Goal: Communication & Community: Answer question/provide support

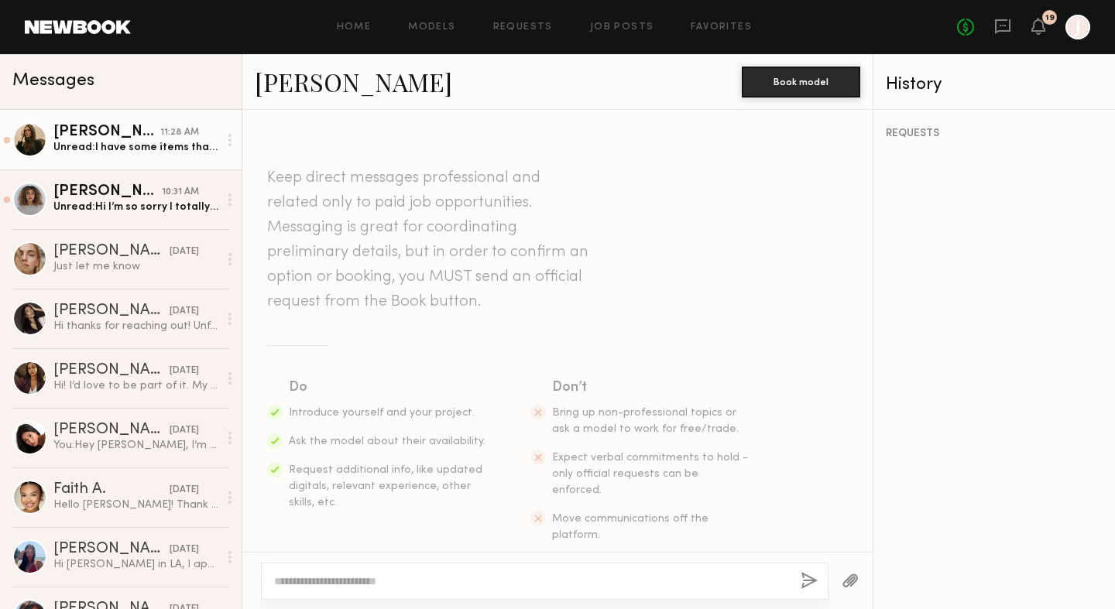
scroll to position [439, 0]
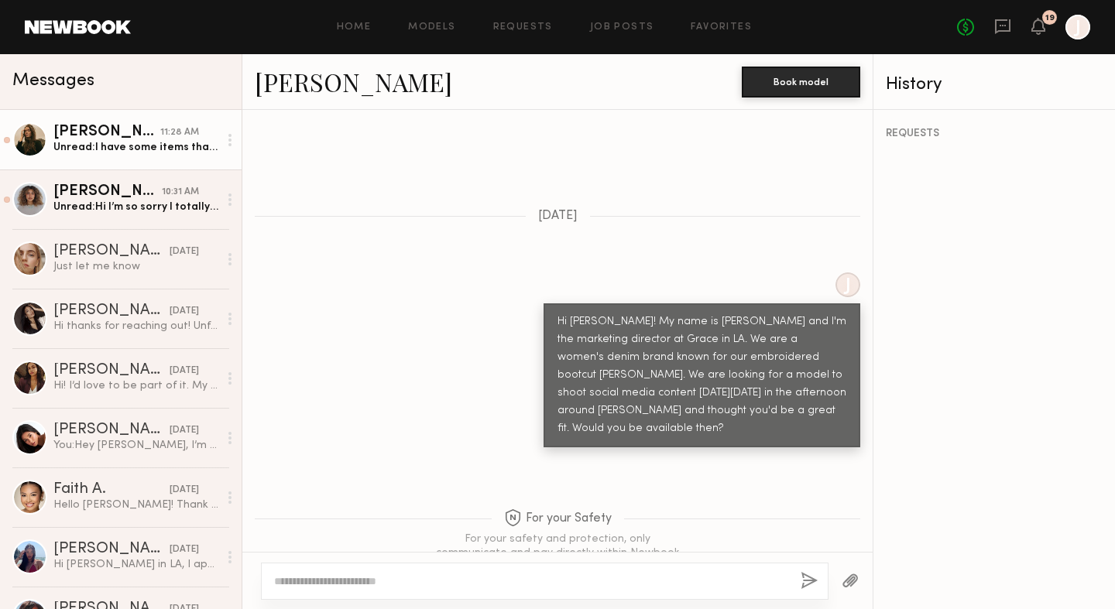
click at [146, 146] on div "Unread: I have some items that much, I can get some other pieces before the sho…" at bounding box center [135, 147] width 165 height 15
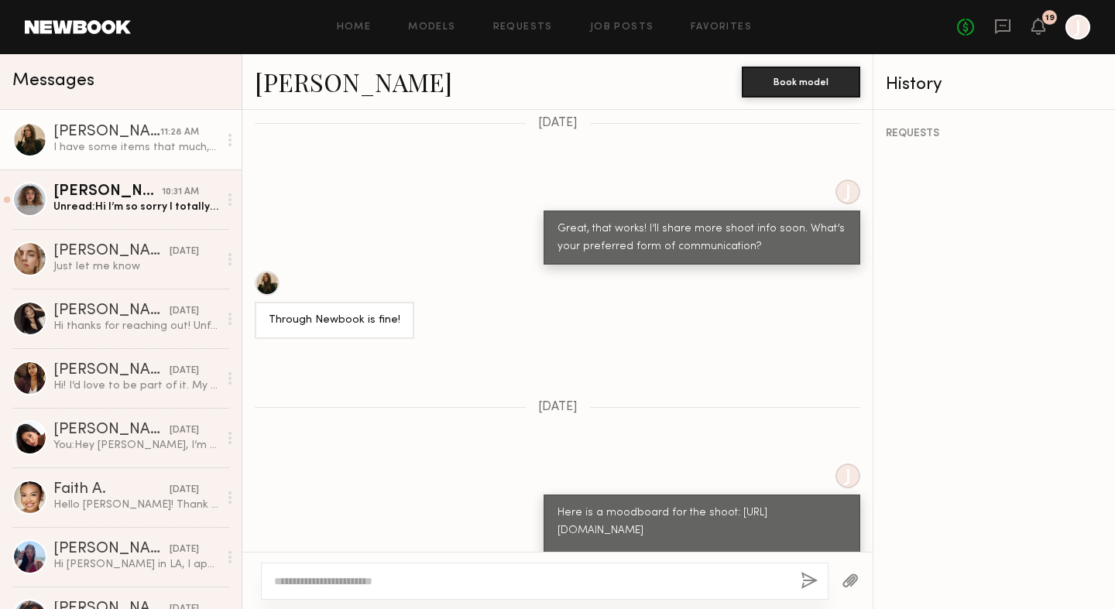
scroll to position [1134, 0]
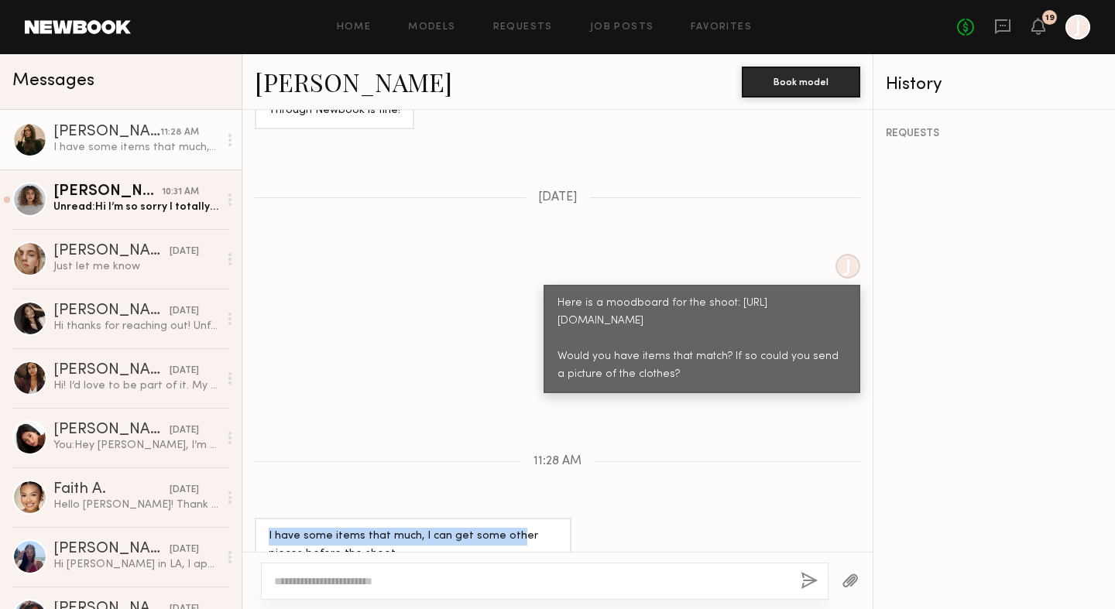
drag, startPoint x: 506, startPoint y: 506, endPoint x: 330, endPoint y: 479, distance: 178.5
click at [330, 479] on div "Keep direct messages professional and related only to paid job opportunities. M…" at bounding box center [557, 331] width 630 height 442
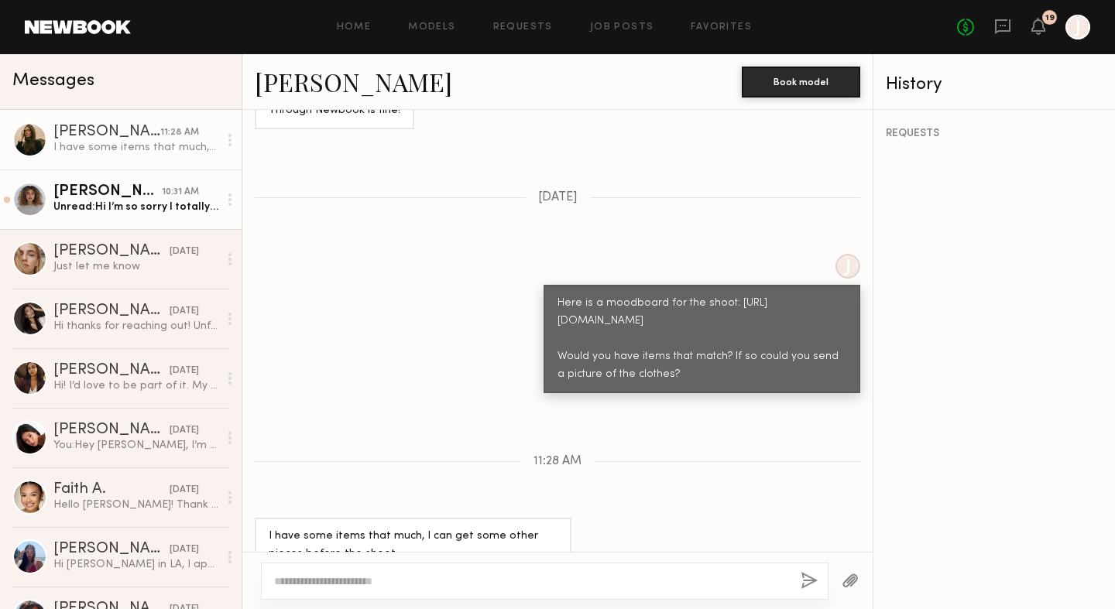
click at [141, 194] on div "Marissa C." at bounding box center [107, 191] width 108 height 15
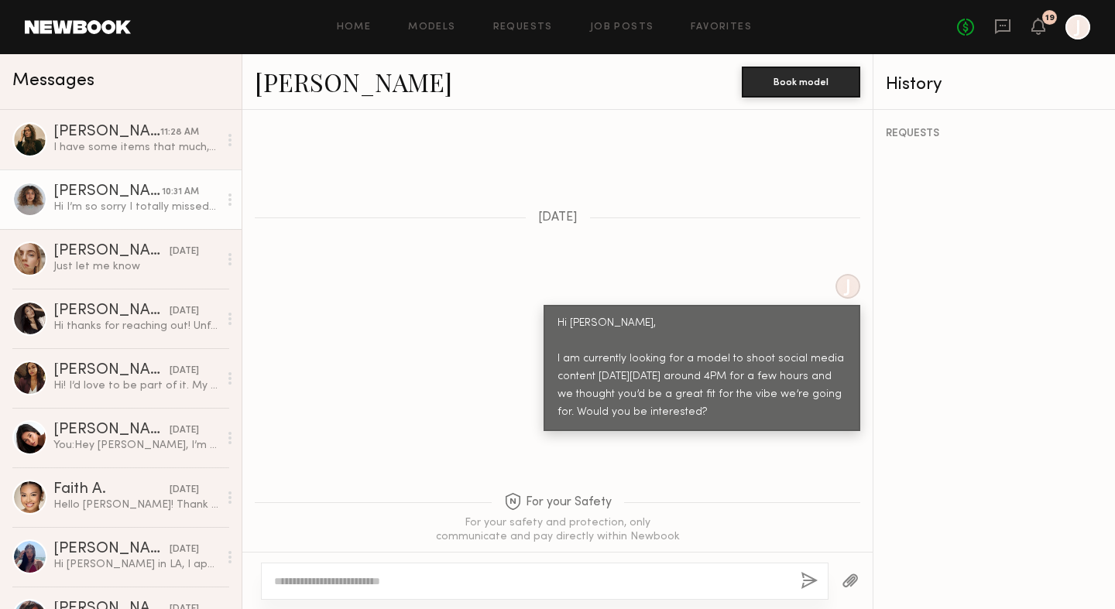
scroll to position [62, 0]
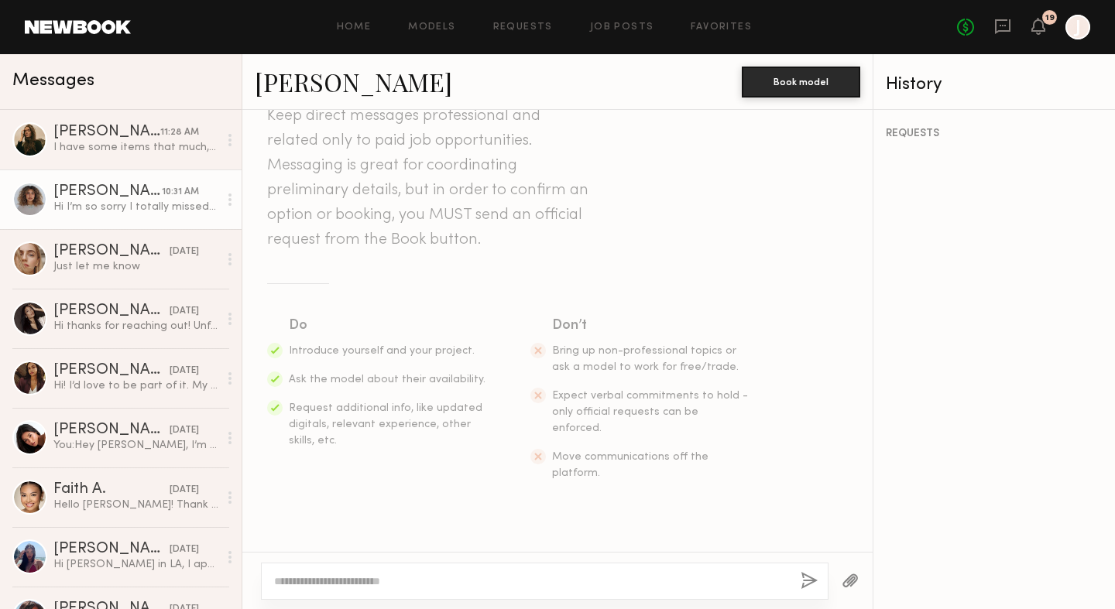
click at [304, 89] on link "Marissa C." at bounding box center [353, 81] width 197 height 33
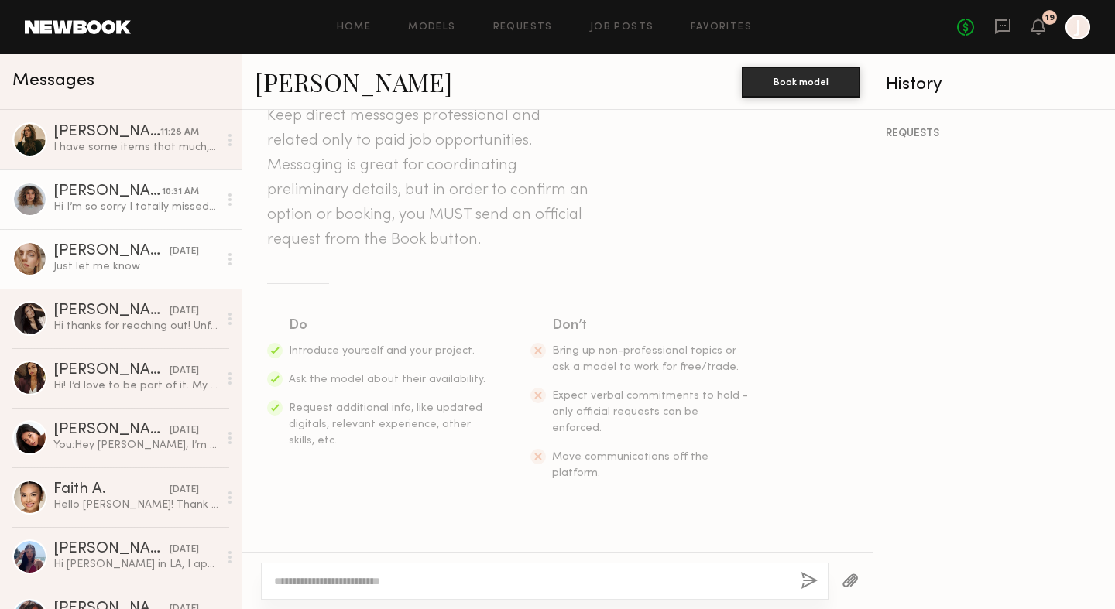
click at [131, 249] on div "Anzhela D." at bounding box center [111, 251] width 116 height 15
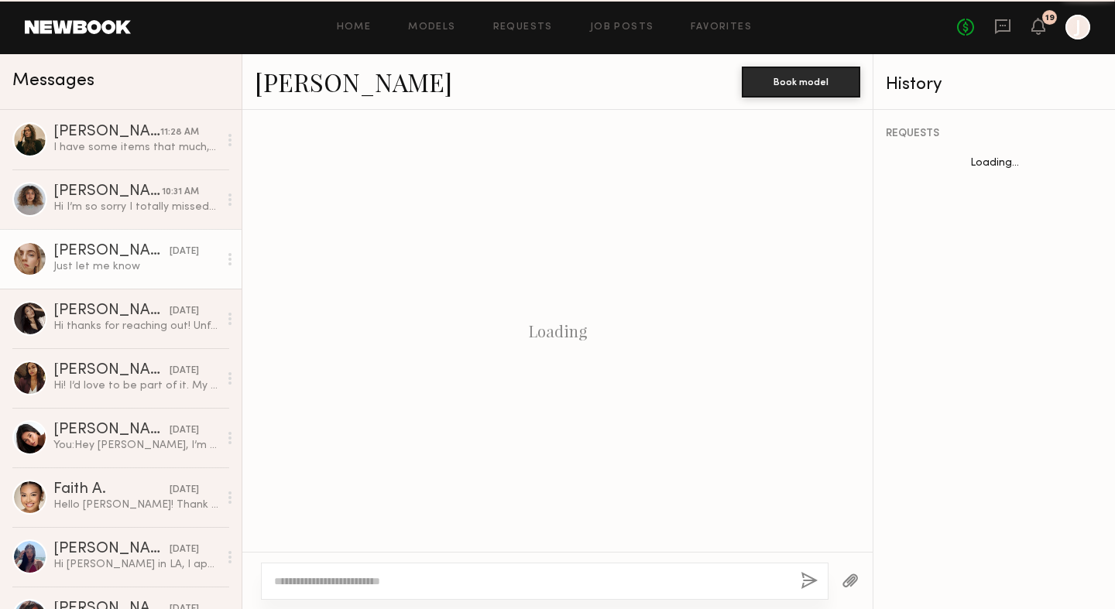
scroll to position [1082, 0]
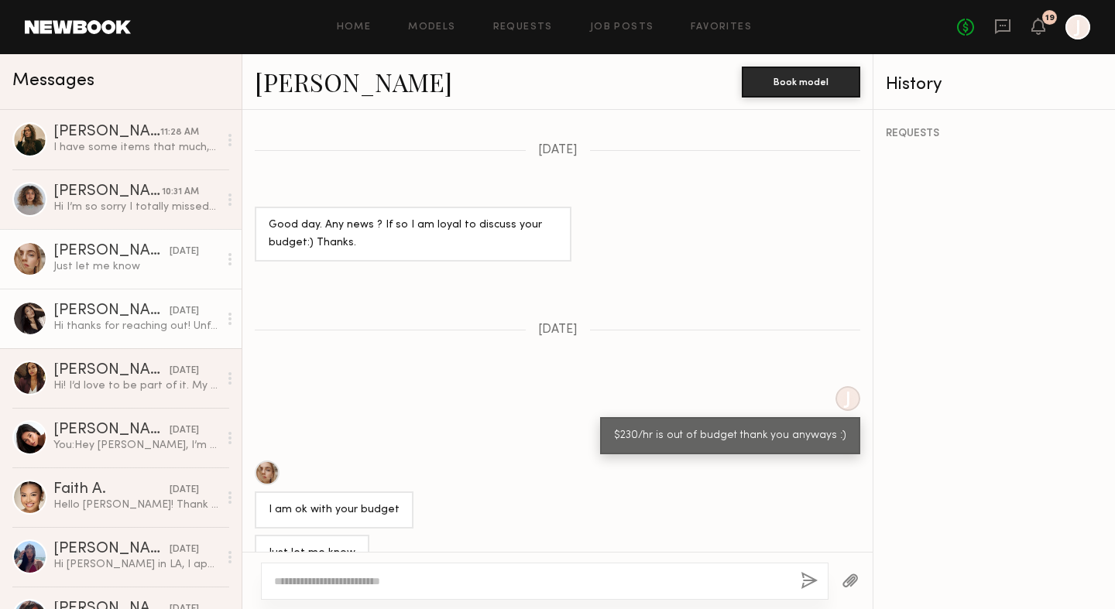
click at [180, 333] on div "Hi thanks for reaching out! Unfortunately I won’t be available :/" at bounding box center [135, 326] width 165 height 15
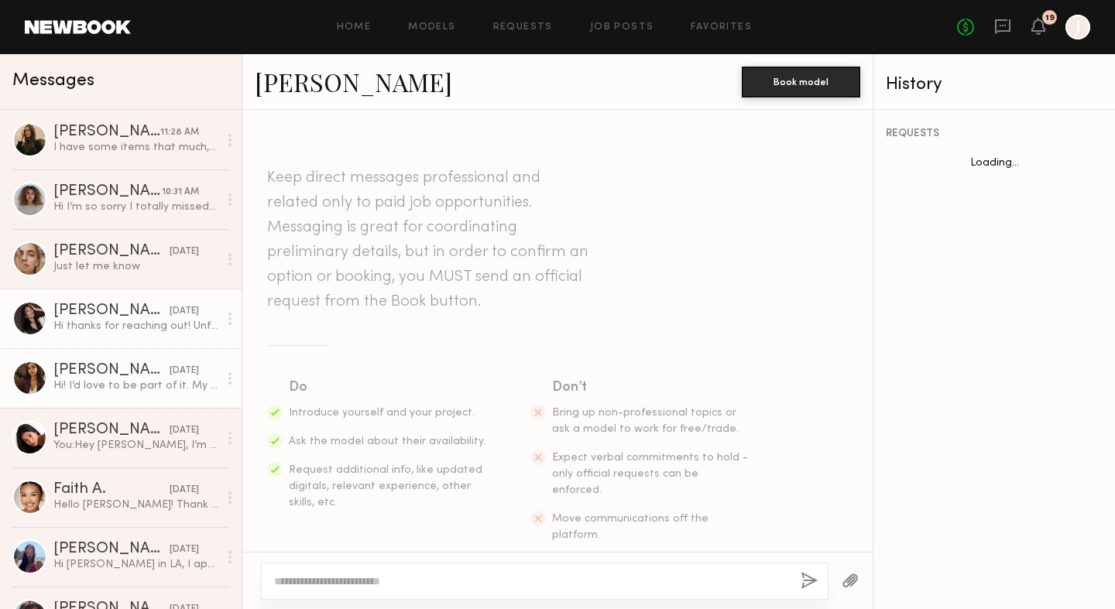
scroll to position [494, 0]
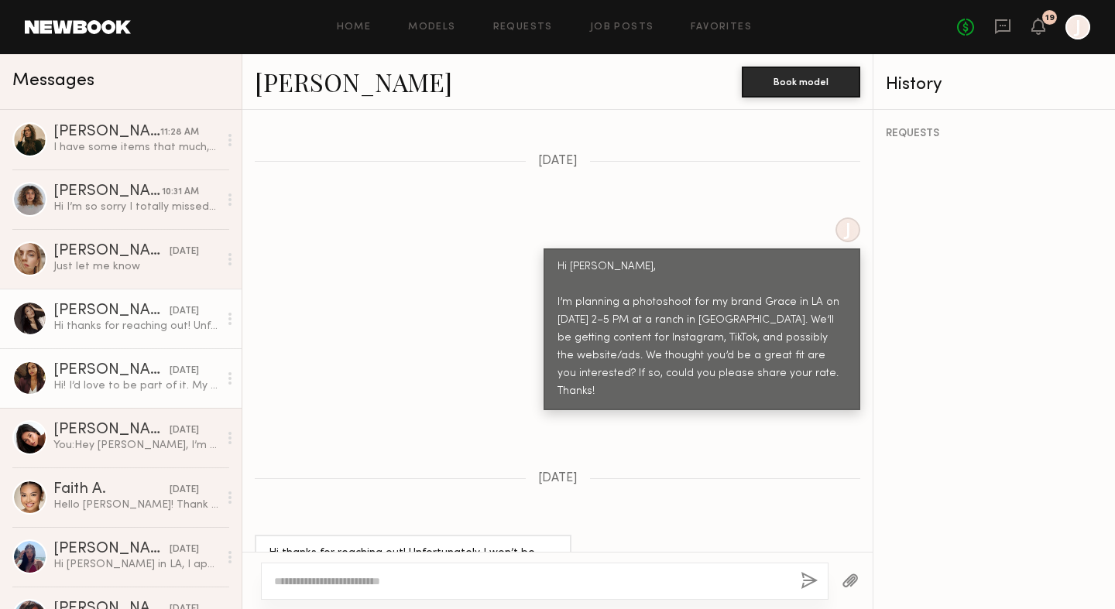
click at [170, 373] on div "10/08/2025" at bounding box center [184, 371] width 29 height 15
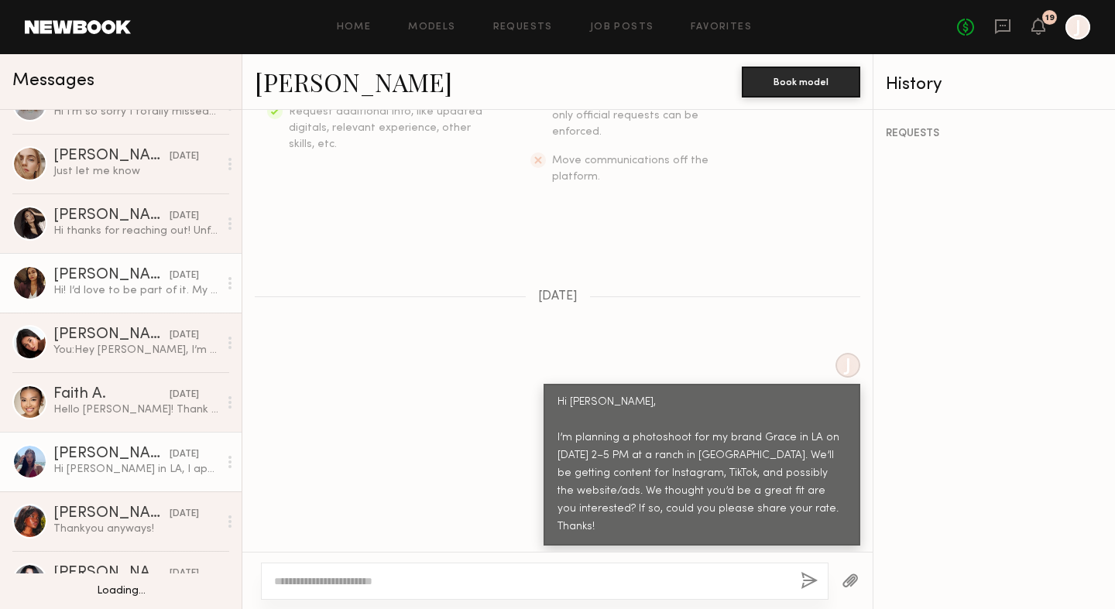
scroll to position [130, 0]
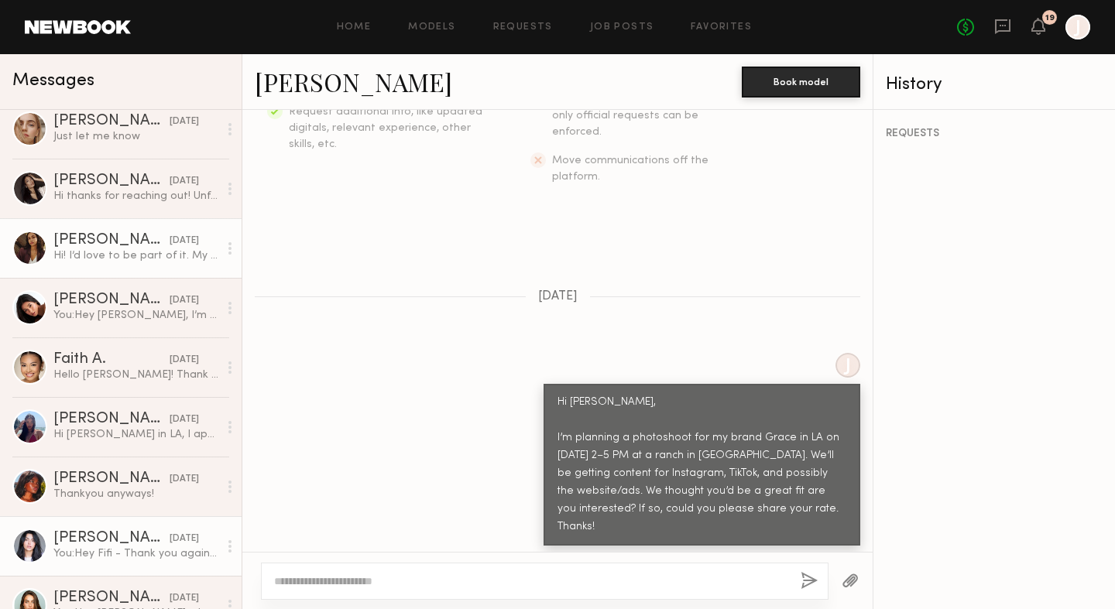
click at [129, 548] on div "You: Hey Fifi - Thank you again for your interest! We’ve decided to move forwar…" at bounding box center [135, 554] width 165 height 15
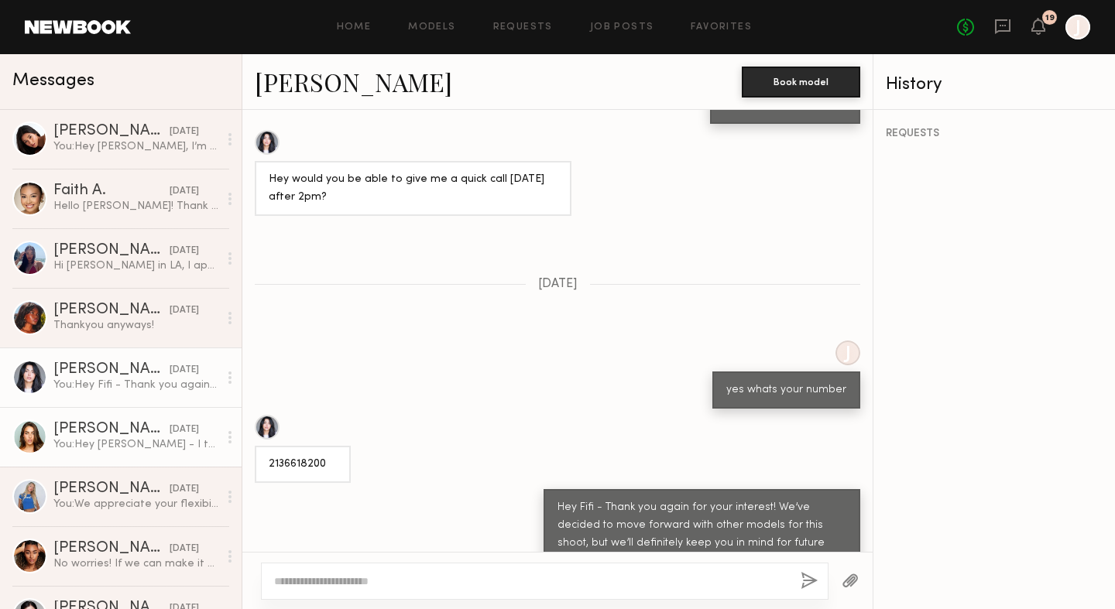
scroll to position [300, 0]
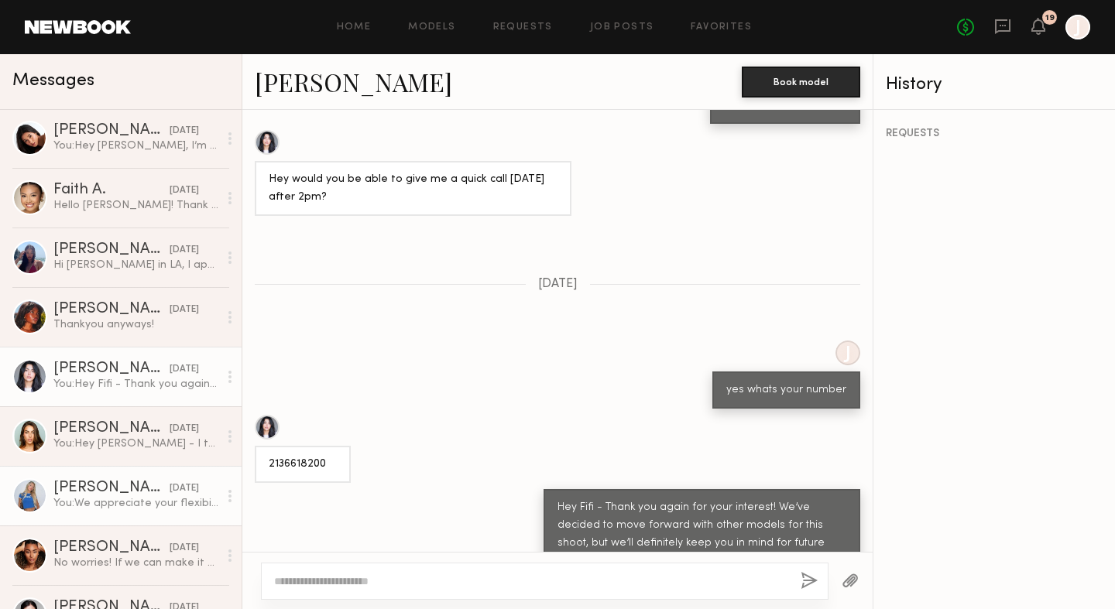
click at [110, 495] on div "Beata J." at bounding box center [111, 488] width 116 height 15
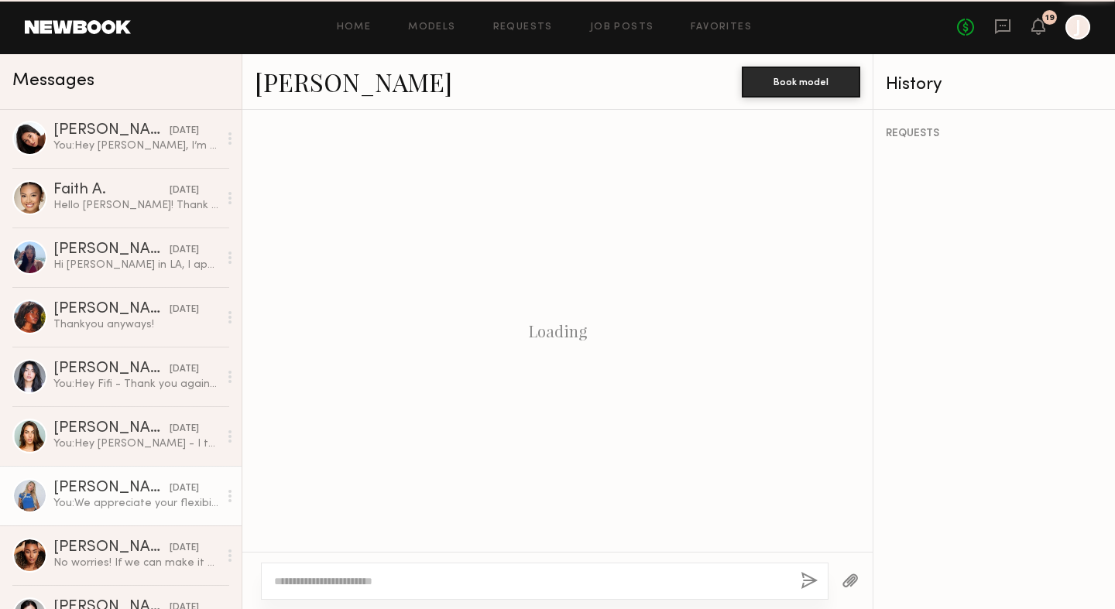
scroll to position [1556, 0]
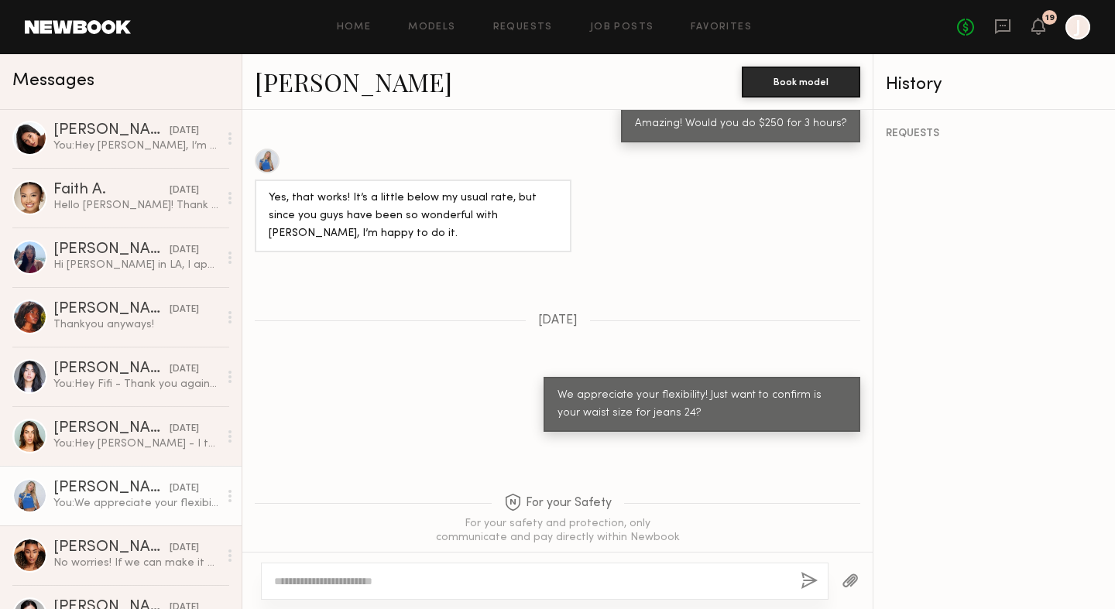
click at [281, 86] on link "Beata J." at bounding box center [353, 81] width 197 height 33
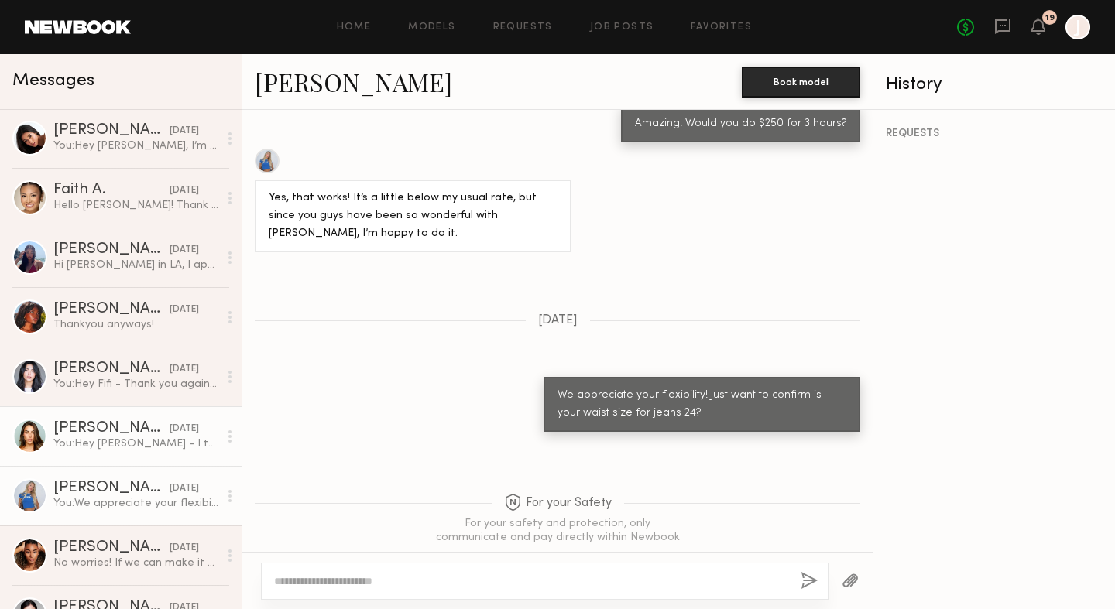
click at [118, 426] on div "Shelby M." at bounding box center [111, 428] width 116 height 15
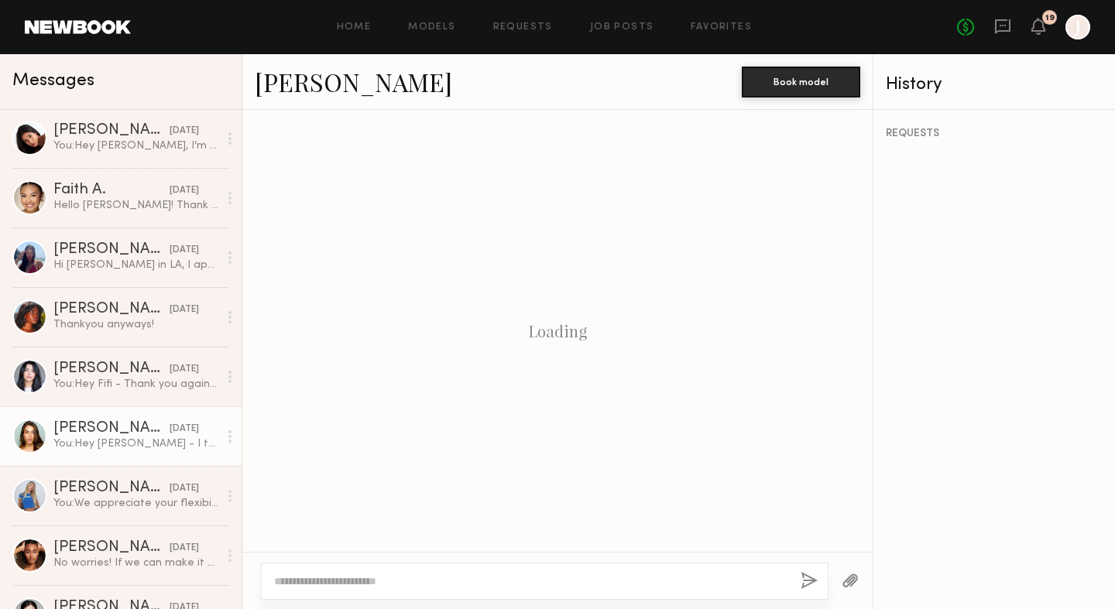
scroll to position [1717, 0]
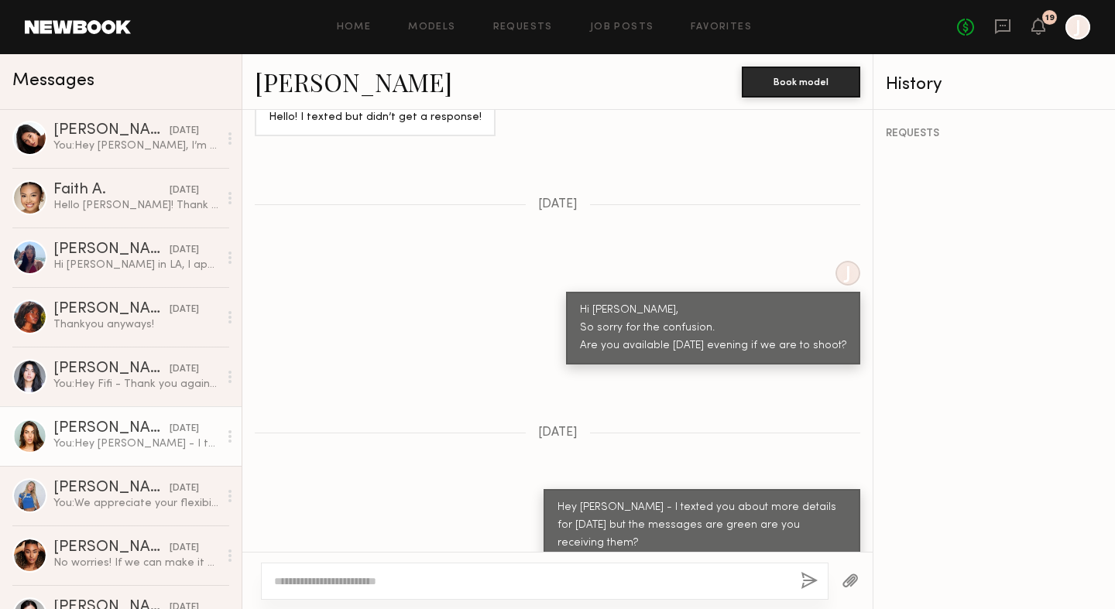
click at [288, 91] on link "Shelby M." at bounding box center [353, 81] width 197 height 33
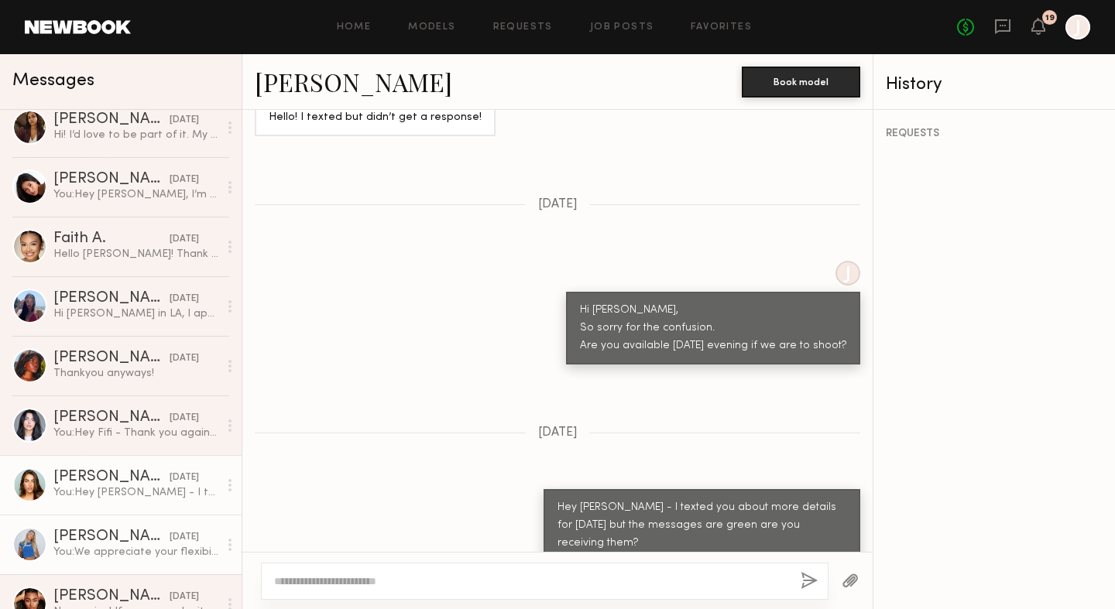
scroll to position [175, 0]
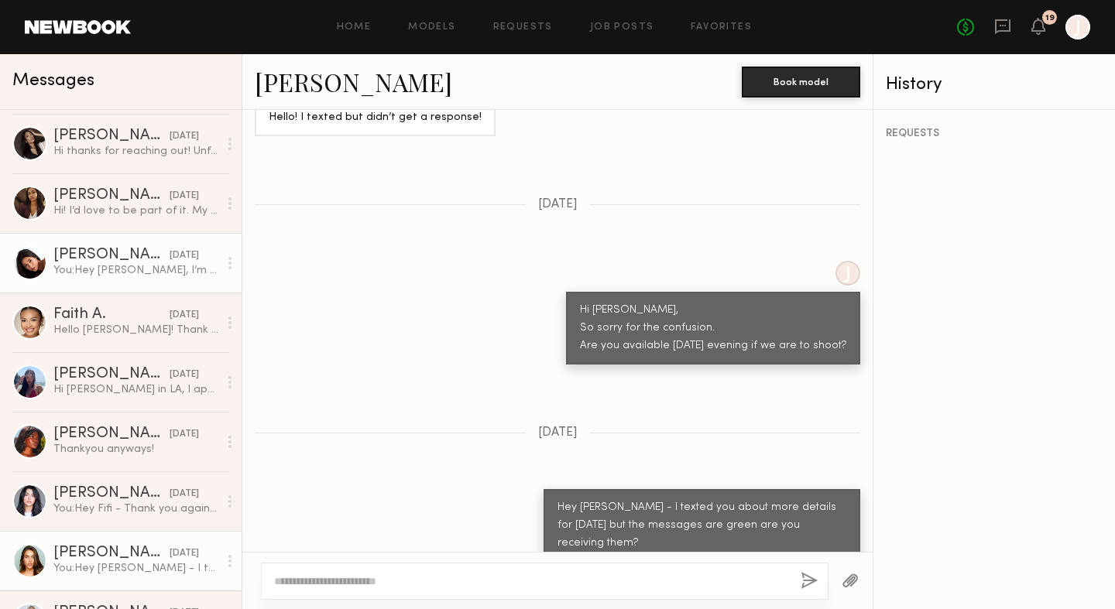
click at [125, 259] on div "Giti T." at bounding box center [111, 255] width 116 height 15
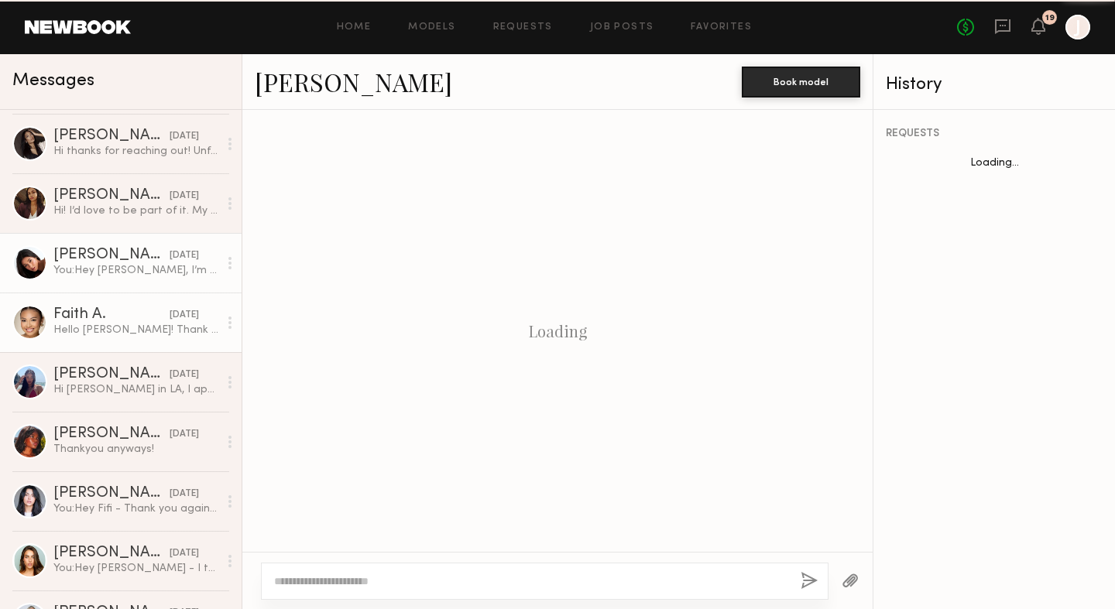
scroll to position [1650, 0]
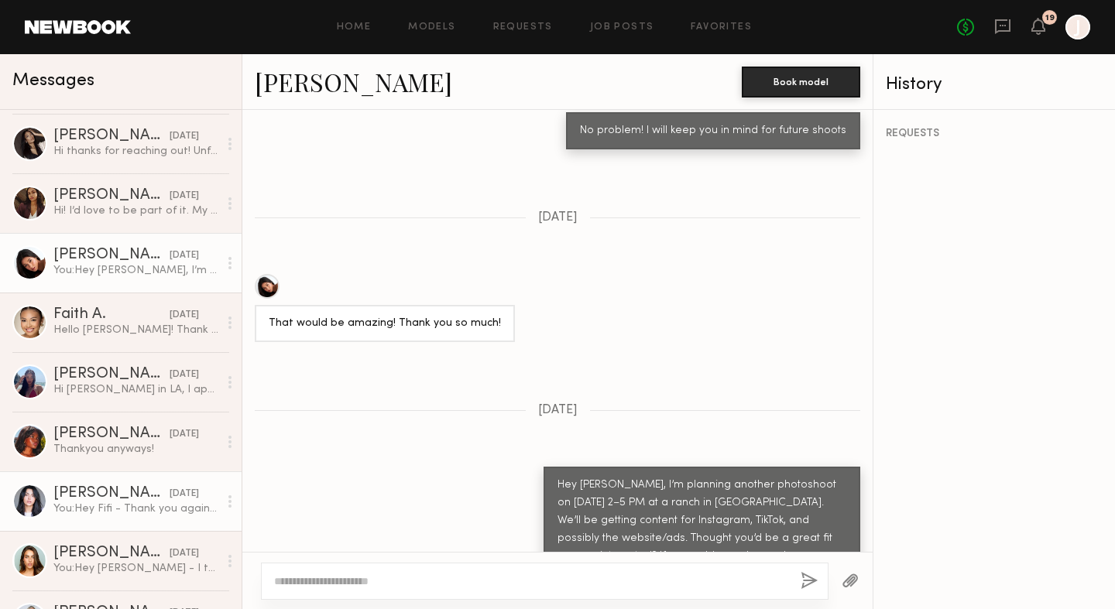
click at [94, 493] on div "Fifi K." at bounding box center [111, 493] width 116 height 15
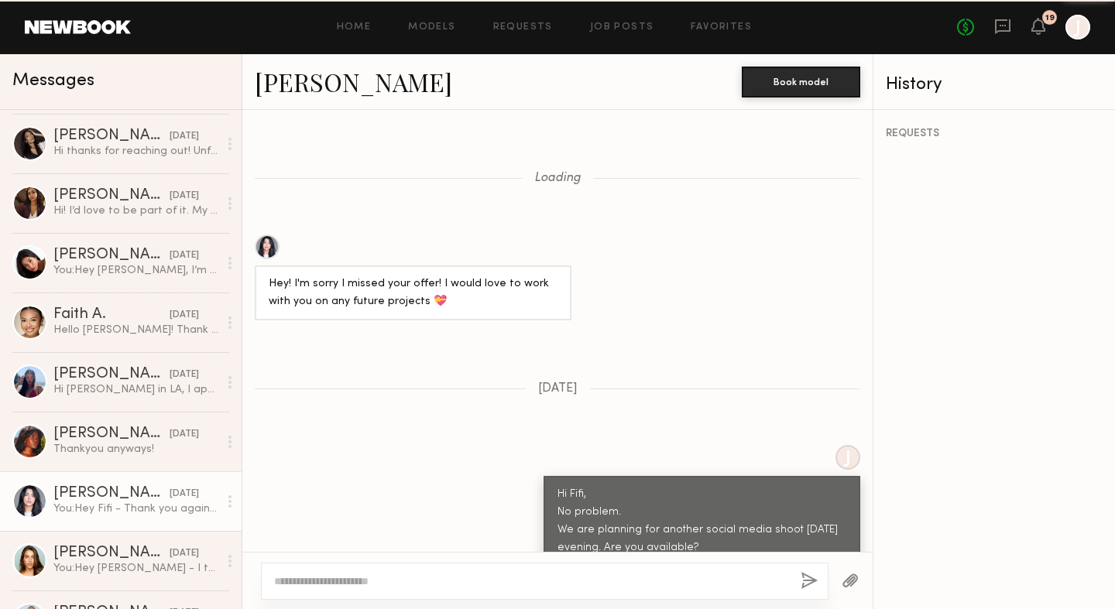
scroll to position [1158, 0]
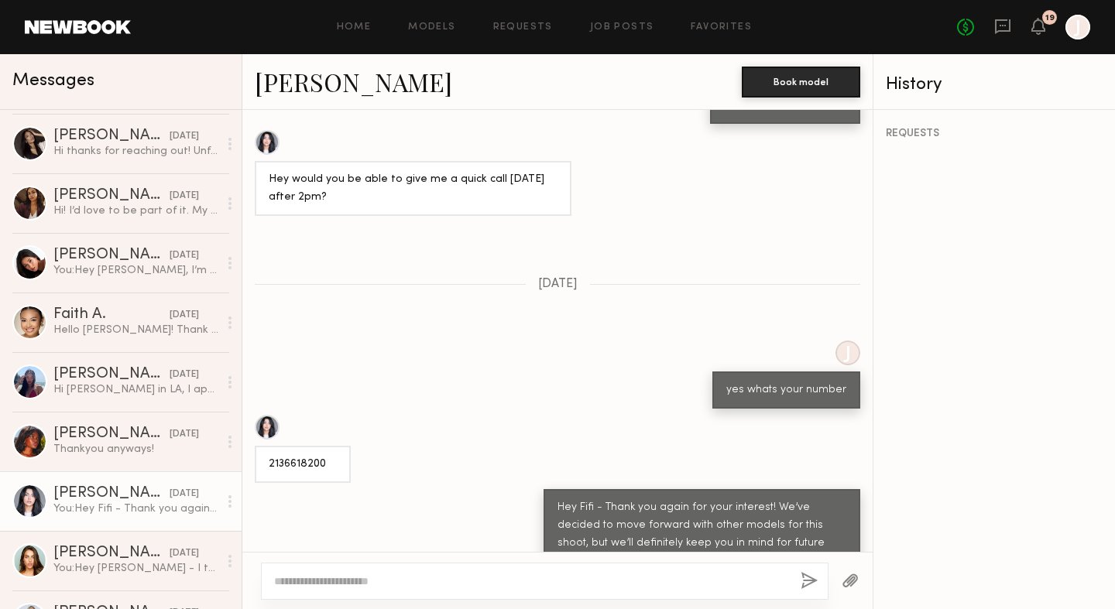
click at [266, 130] on div at bounding box center [267, 142] width 25 height 25
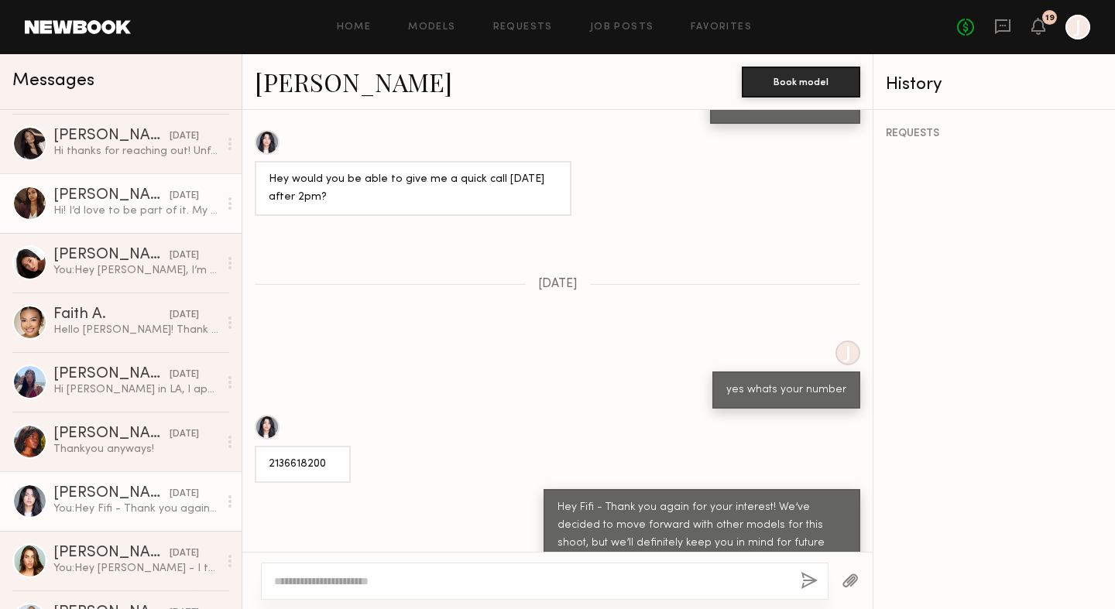
click at [124, 211] on div "Hi! I’d love to be part of it. My rate is 150/hr" at bounding box center [135, 211] width 165 height 15
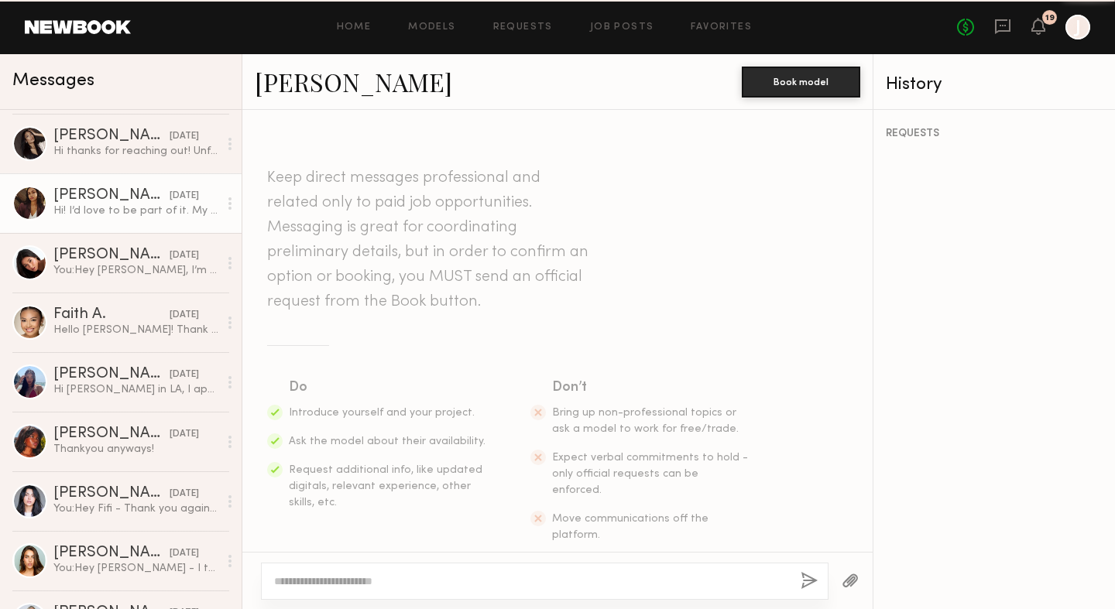
scroll to position [359, 0]
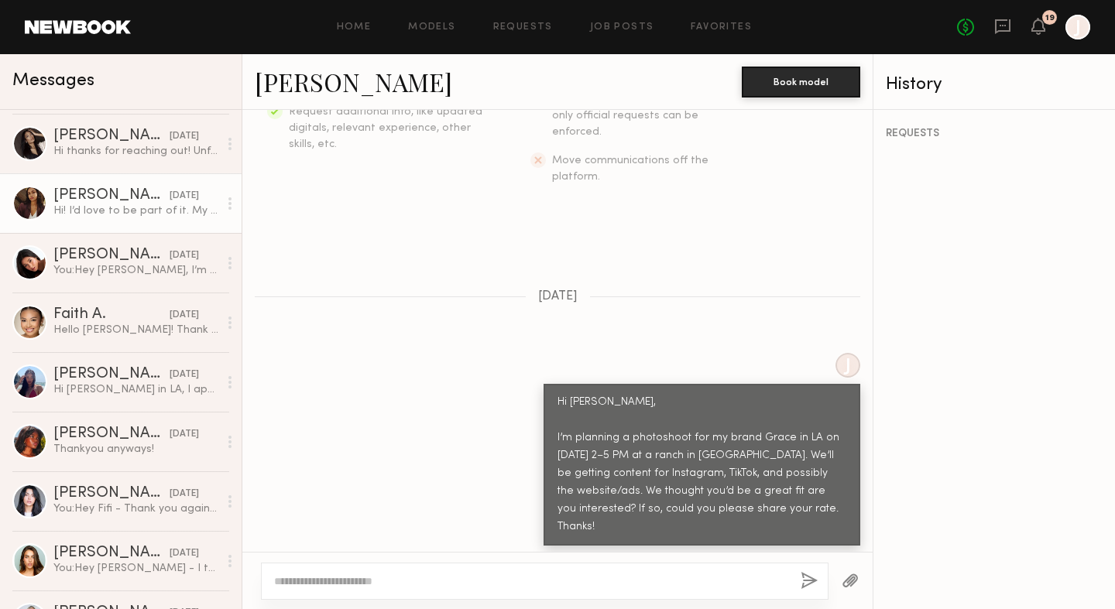
click at [321, 76] on link "Anisa N." at bounding box center [353, 81] width 197 height 33
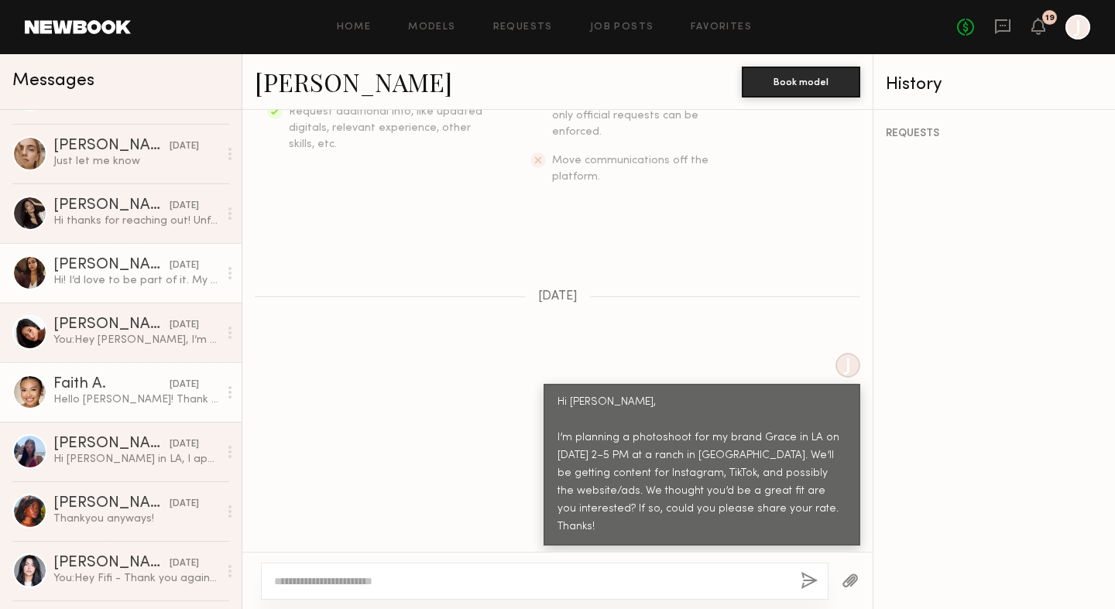
scroll to position [0, 0]
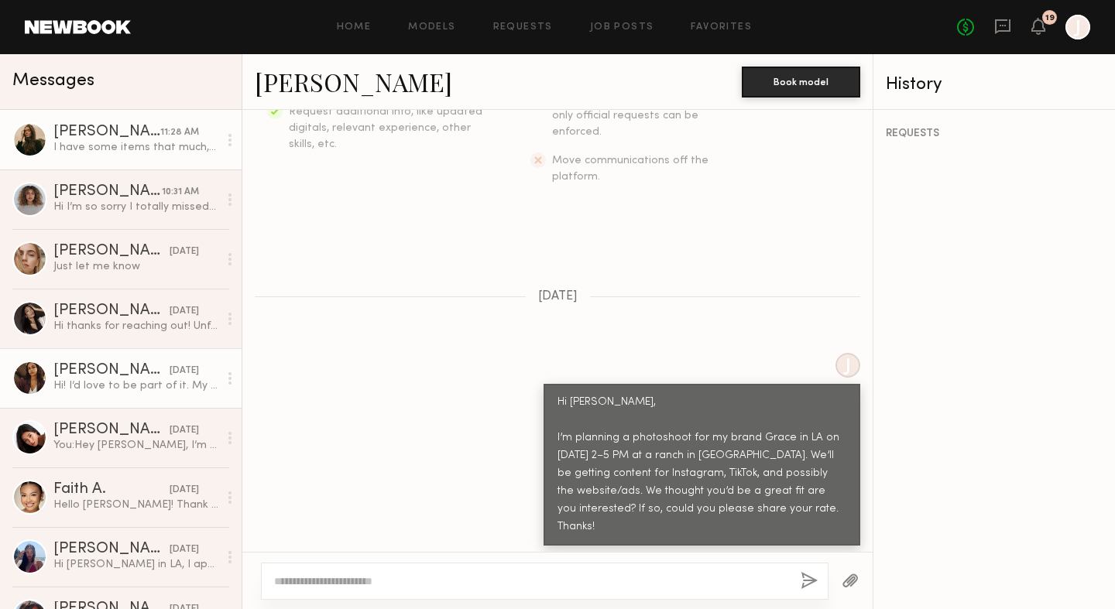
click at [142, 125] on div "Diana F." at bounding box center [106, 132] width 107 height 15
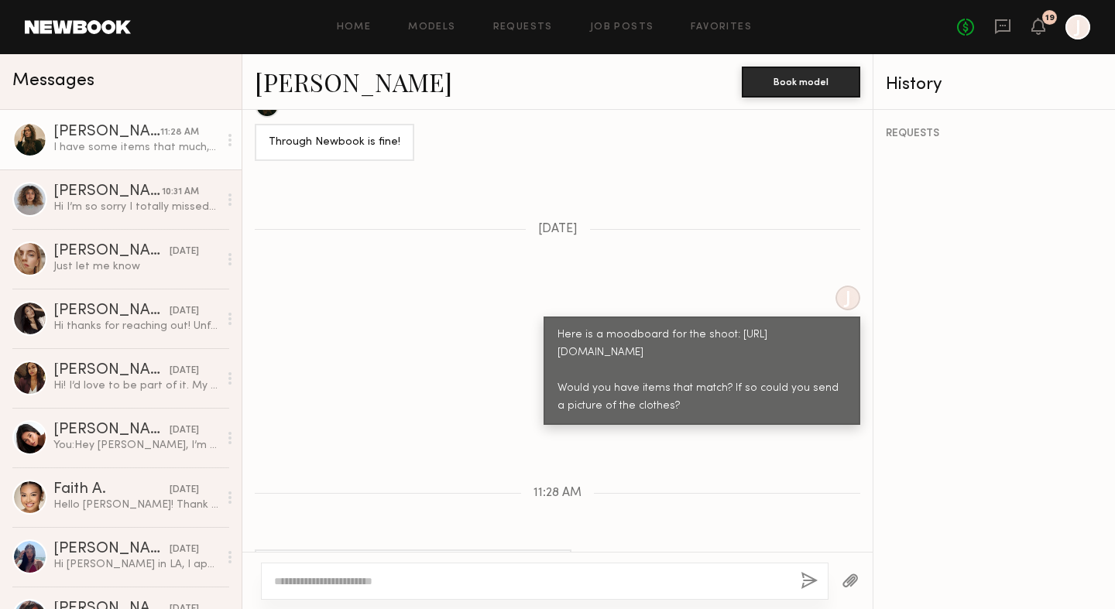
scroll to position [1134, 0]
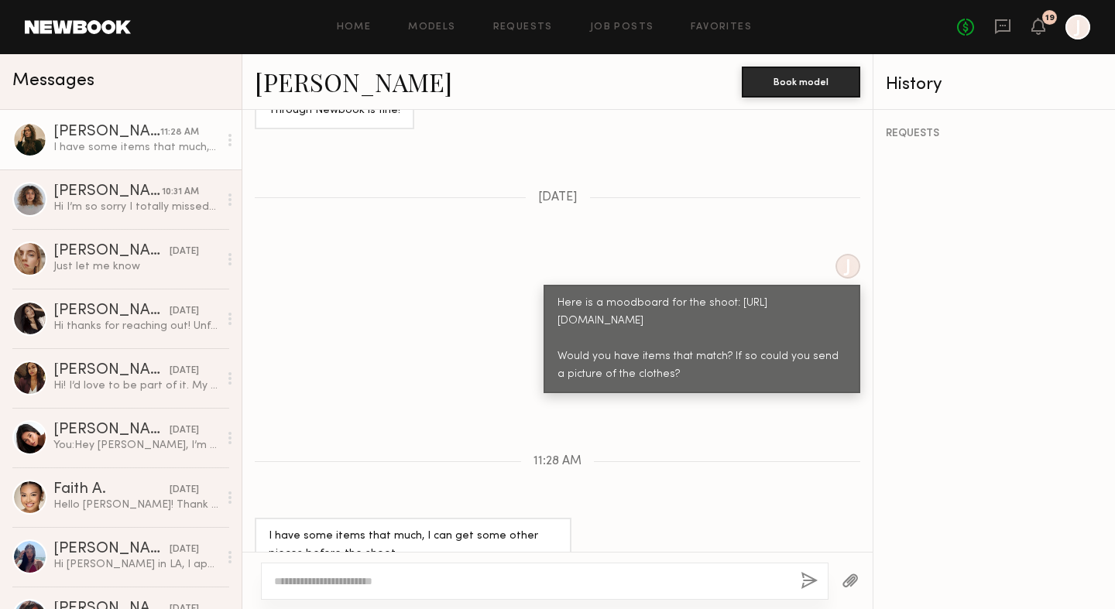
click at [318, 585] on textarea at bounding box center [531, 581] width 514 height 15
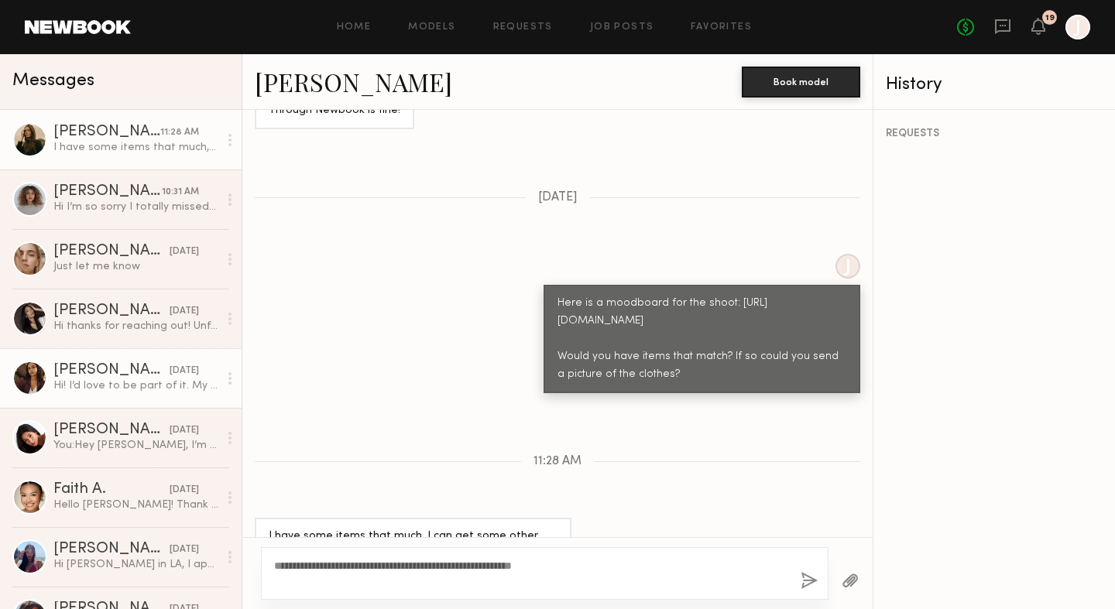
type textarea "**********"
click at [130, 373] on div "Anisa N." at bounding box center [111, 370] width 116 height 15
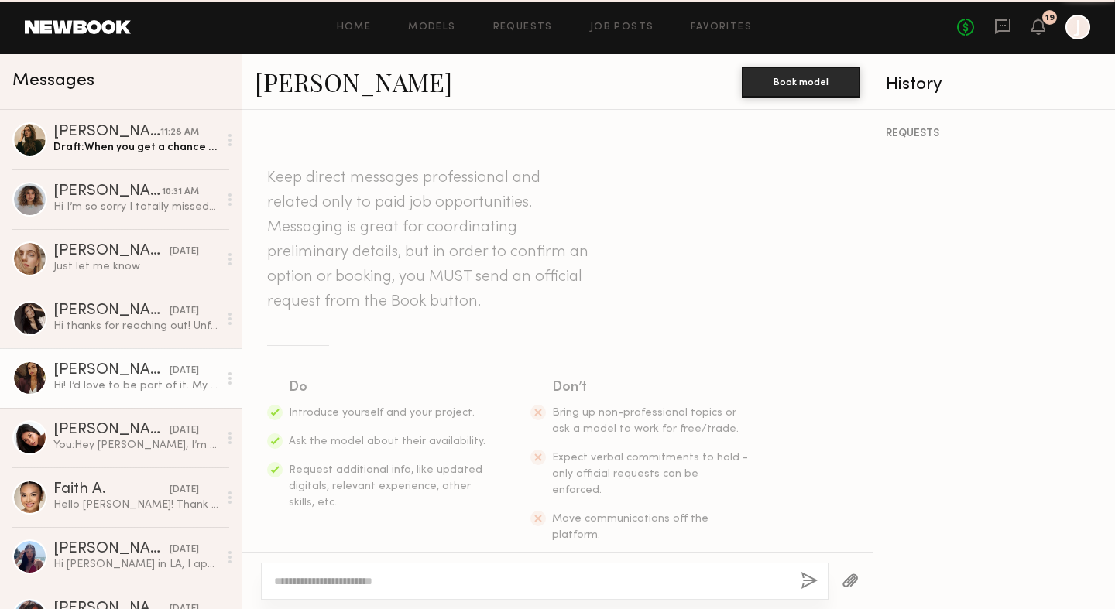
scroll to position [359, 0]
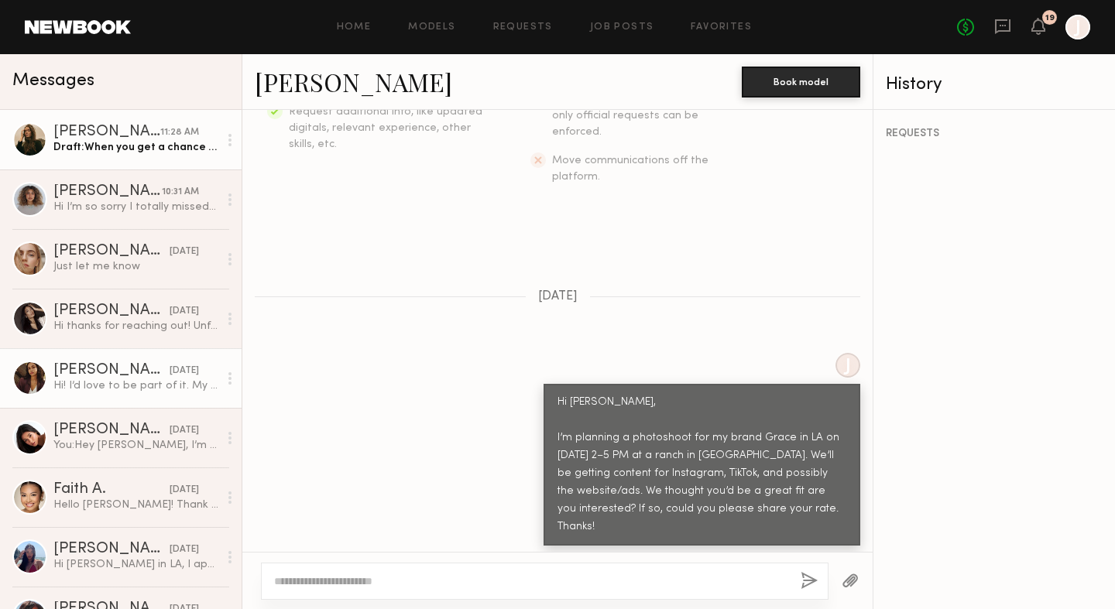
click at [132, 143] on div "Draft: When you get a chance could you send a picture of the items?" at bounding box center [135, 147] width 165 height 15
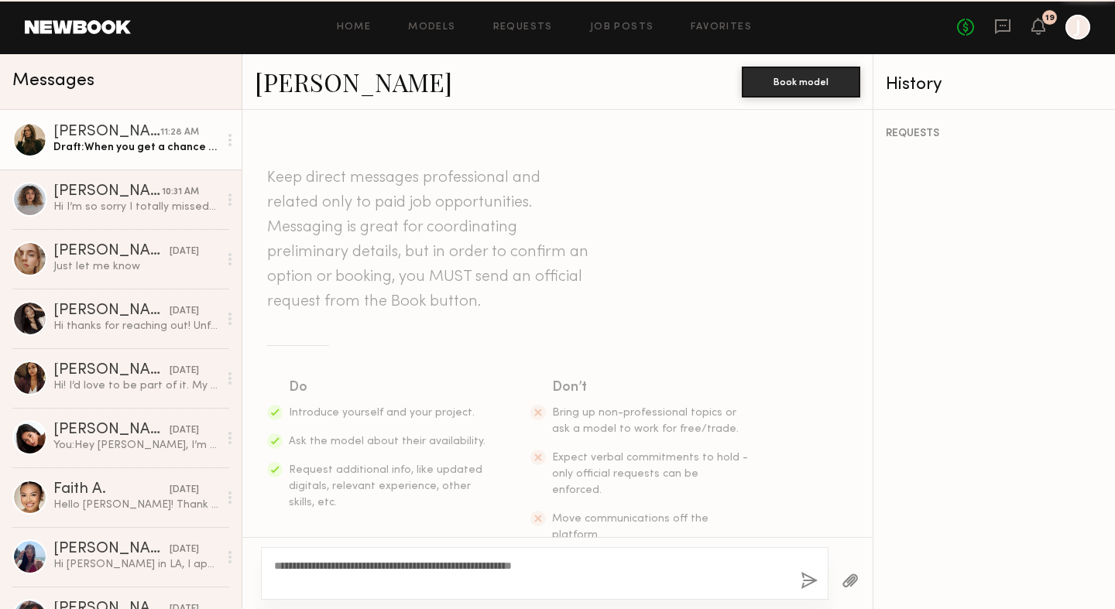
scroll to position [1134, 0]
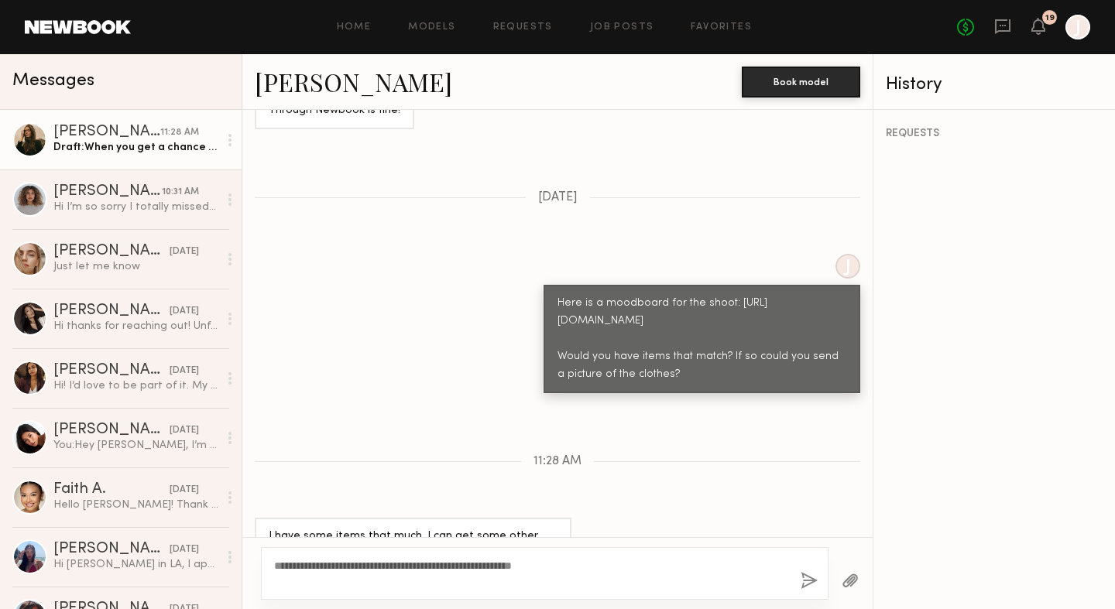
click at [417, 580] on textarea "**********" at bounding box center [531, 573] width 514 height 31
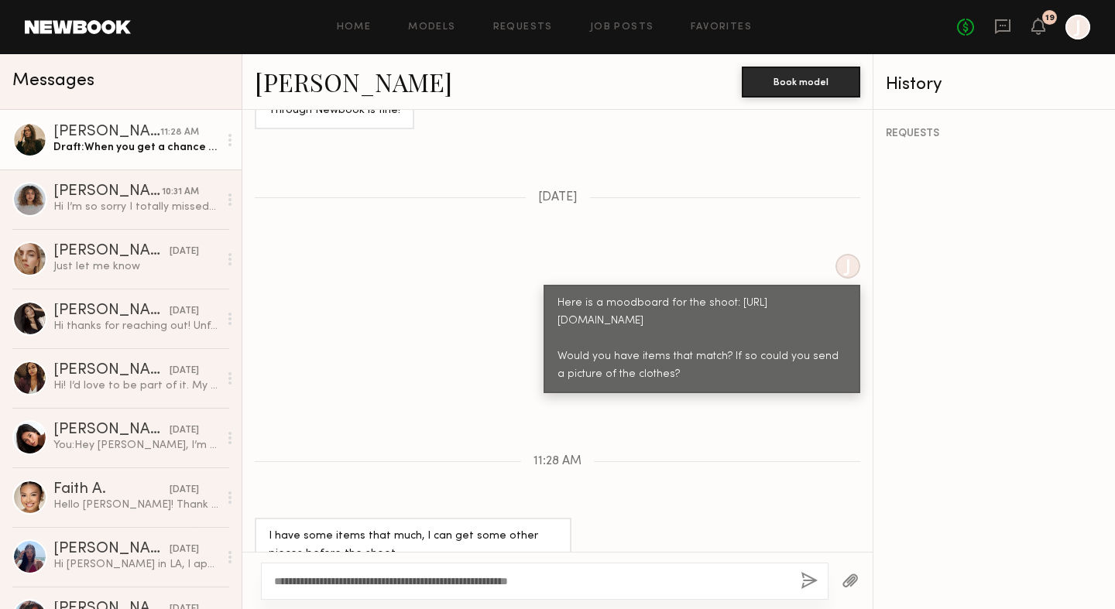
type textarea "**********"
click at [812, 579] on button "button" at bounding box center [809, 581] width 17 height 19
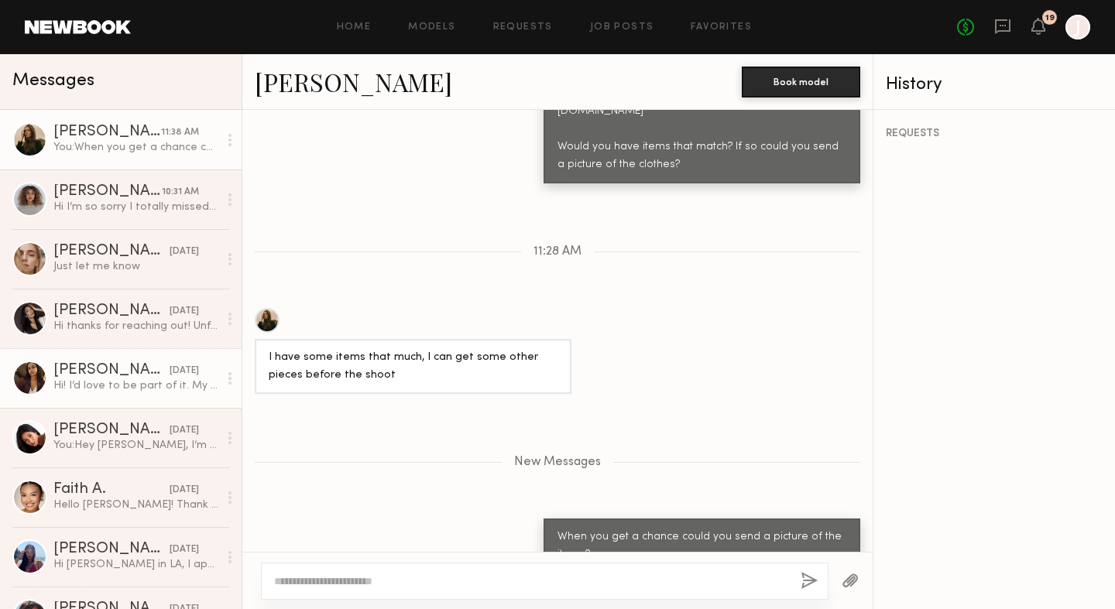
scroll to position [92, 0]
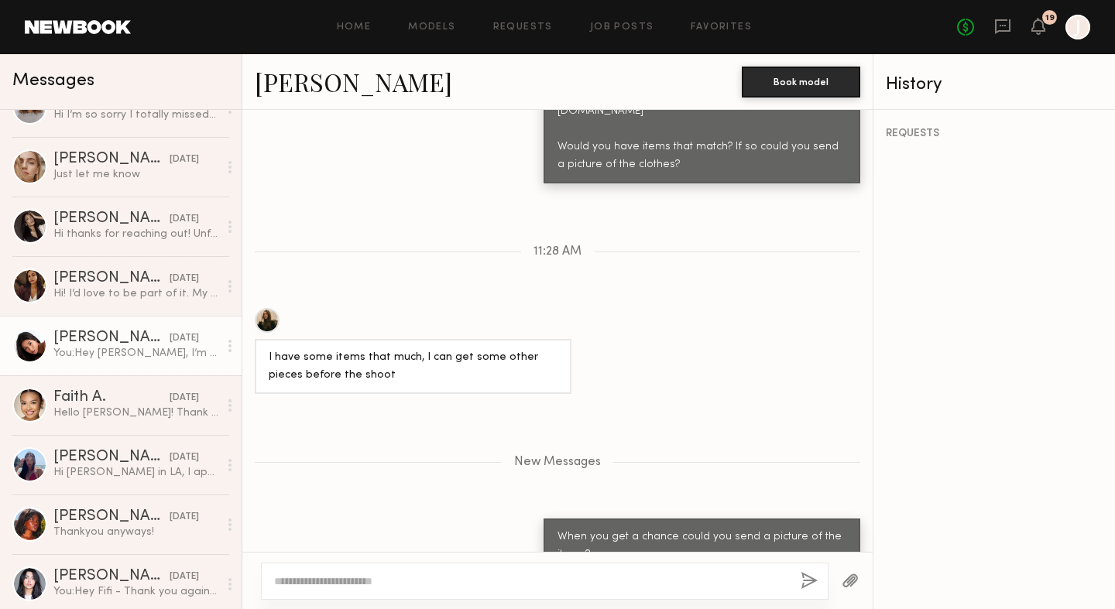
click at [121, 330] on link "Giti T. 10/08/2025 You: Hey Giti, I’m planning another photoshoot on Oct 23rd f…" at bounding box center [121, 346] width 242 height 60
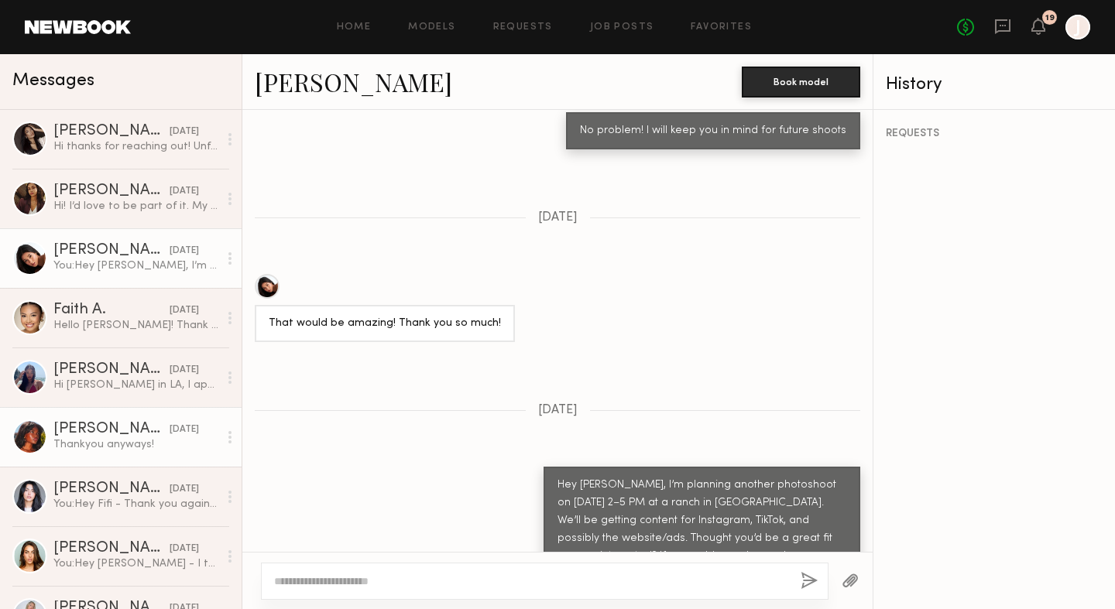
scroll to position [192, 0]
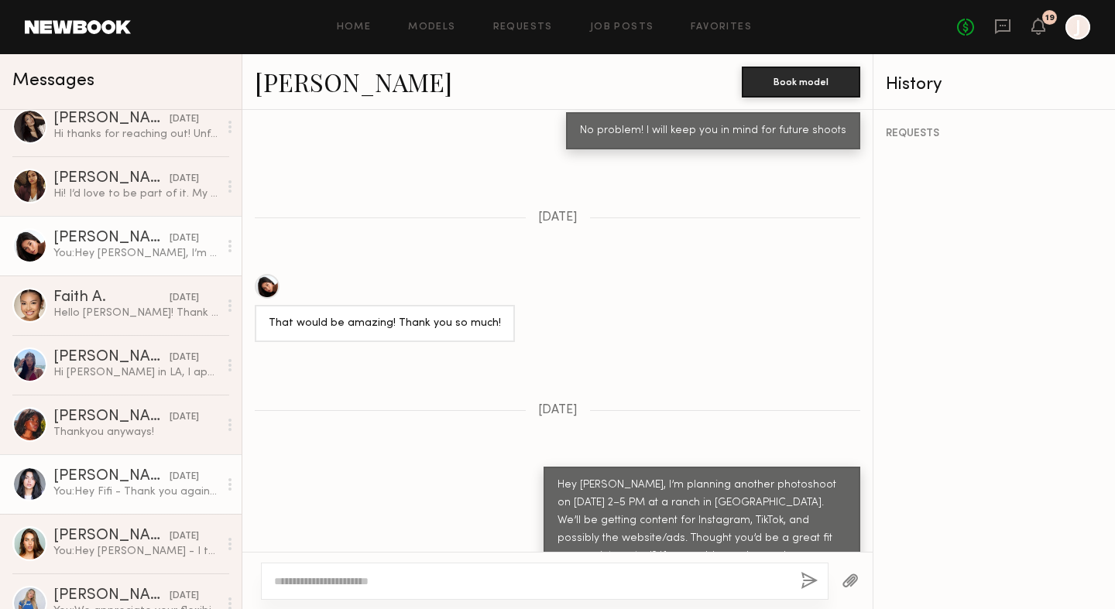
click at [115, 496] on div "You: Hey Fifi - Thank you again for your interest! We’ve decided to move forwar…" at bounding box center [135, 492] width 165 height 15
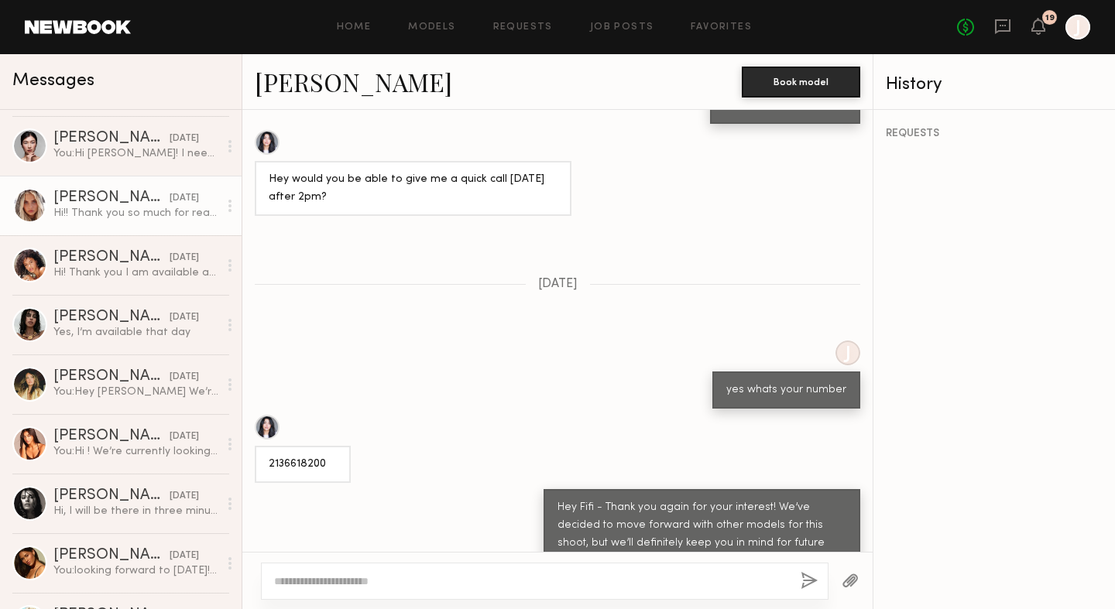
scroll to position [755, 0]
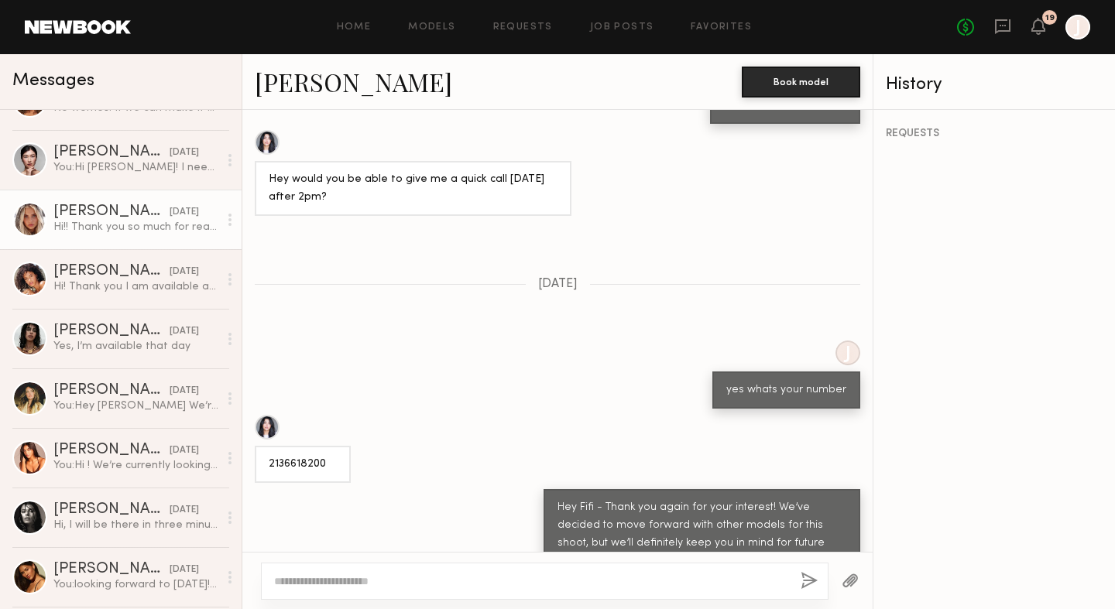
click at [170, 212] on div "09/12/2025" at bounding box center [184, 212] width 29 height 15
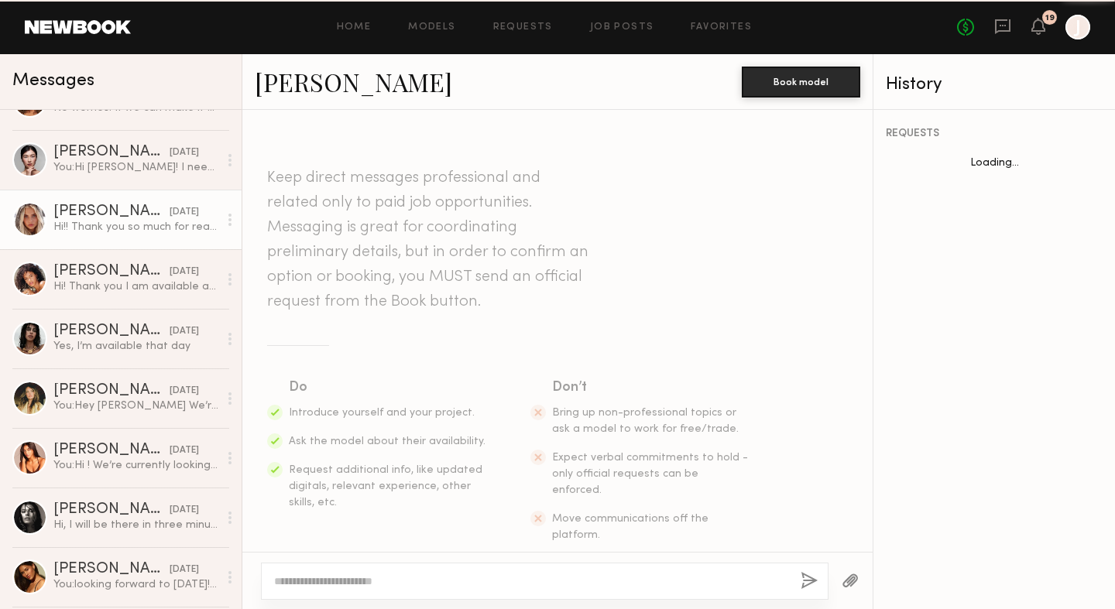
scroll to position [654, 0]
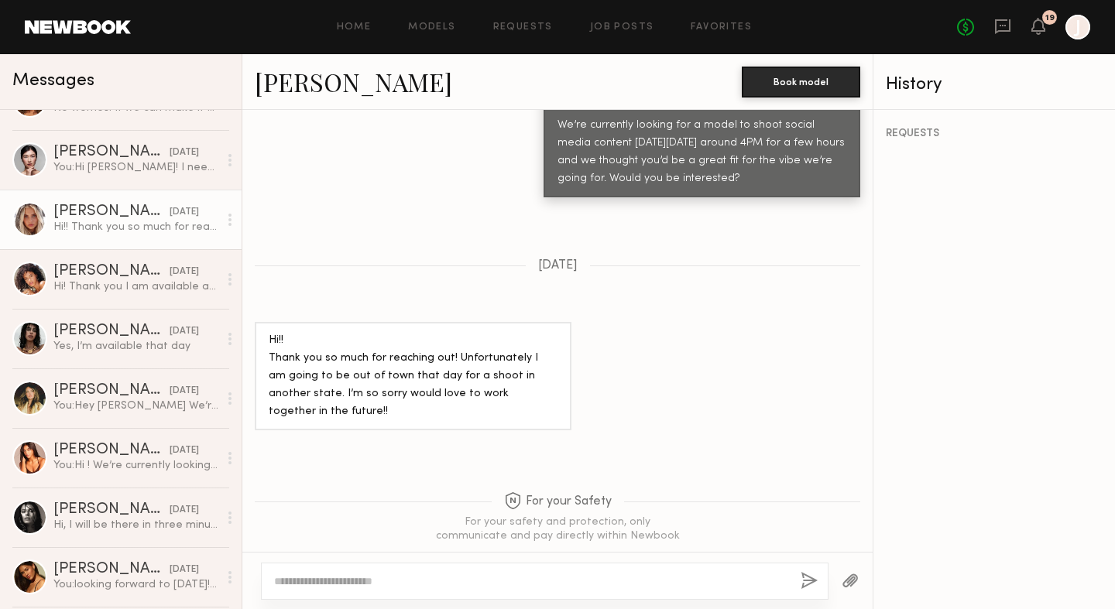
click at [278, 87] on link "Allea S." at bounding box center [353, 81] width 197 height 33
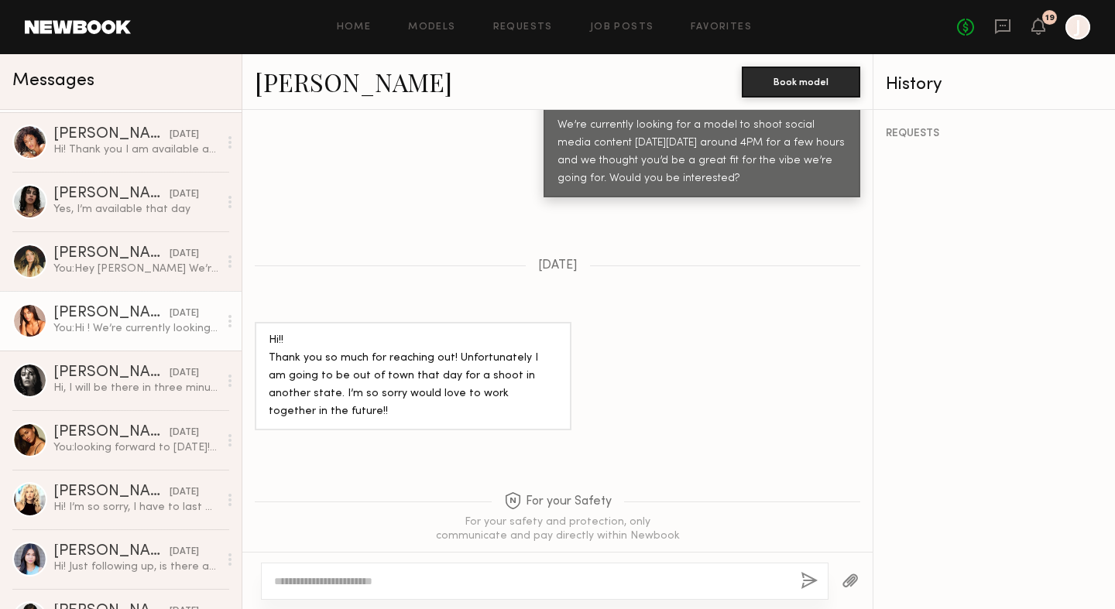
scroll to position [918, 0]
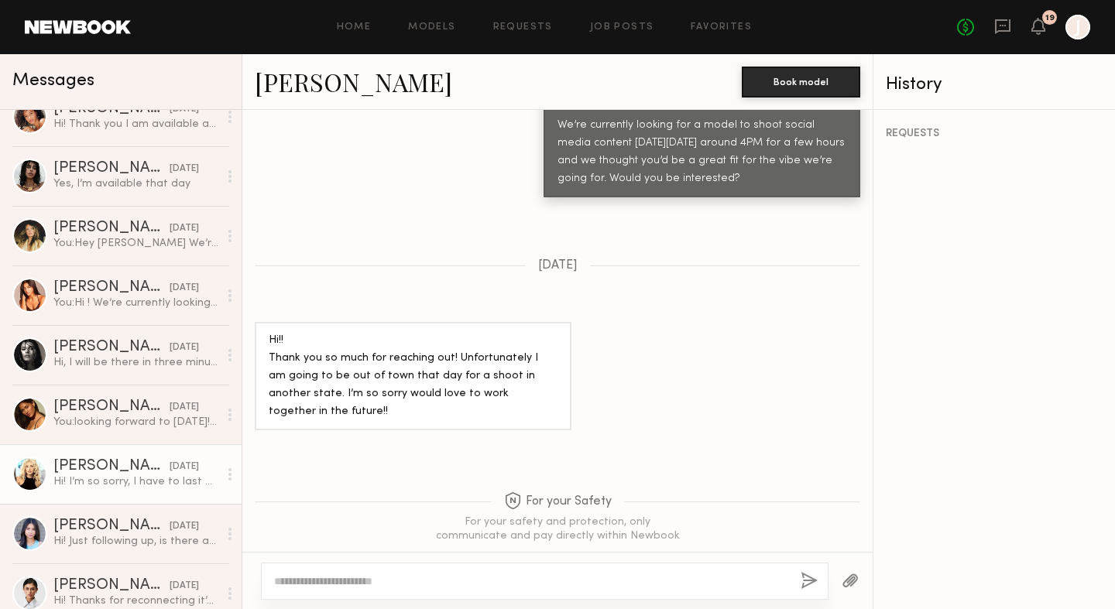
click at [170, 461] on div "08/14/2025" at bounding box center [184, 467] width 29 height 15
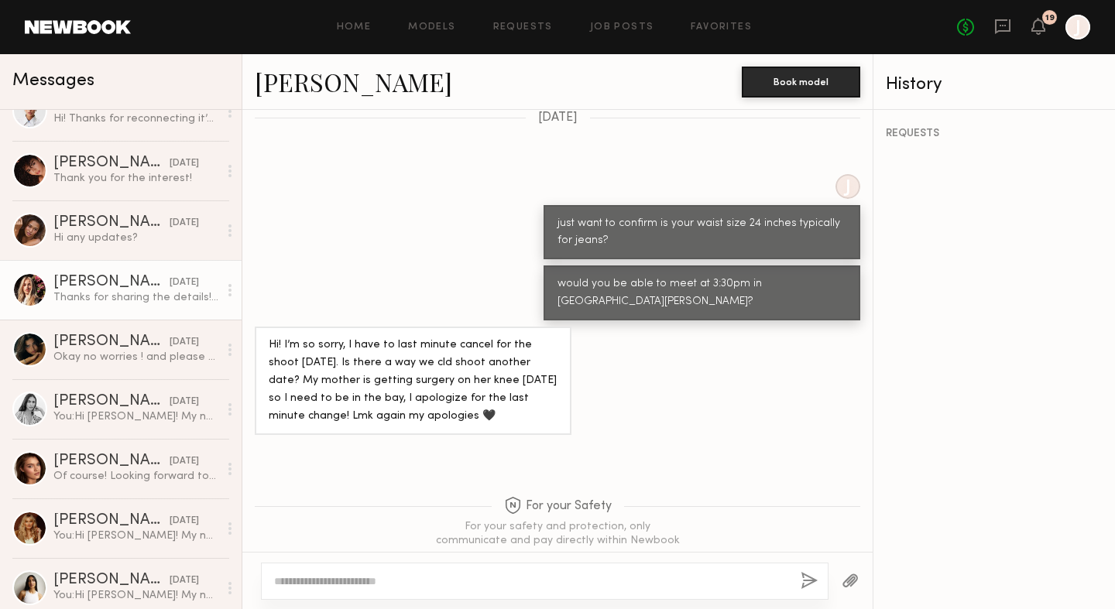
scroll to position [1418, 0]
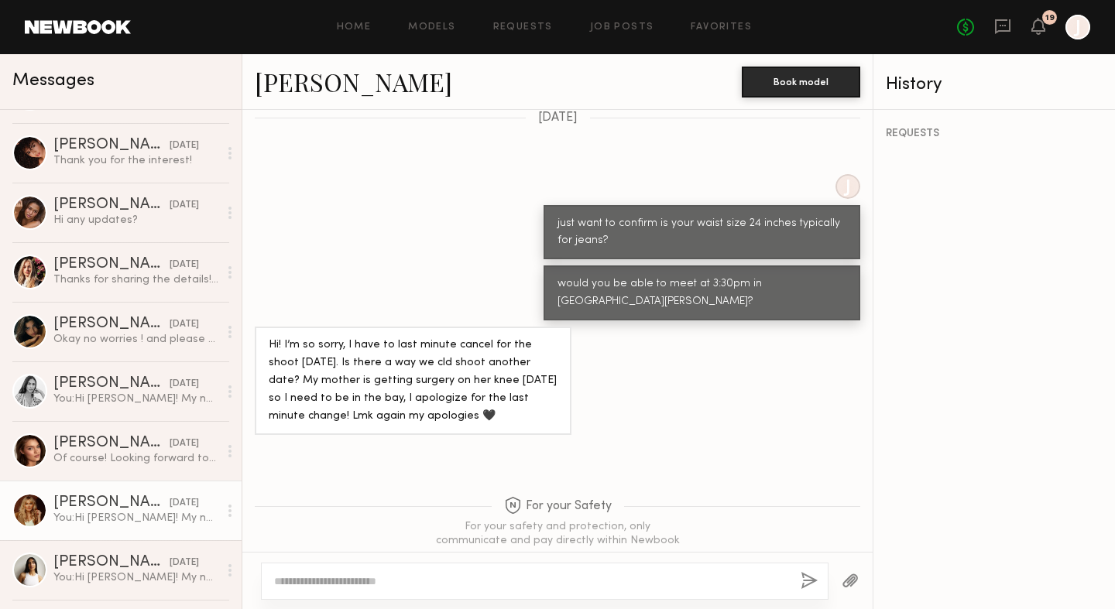
click at [110, 514] on div "You: Hi Kira! My name is Jason and I'm the marketing director at Grace in LA. W…" at bounding box center [135, 518] width 165 height 15
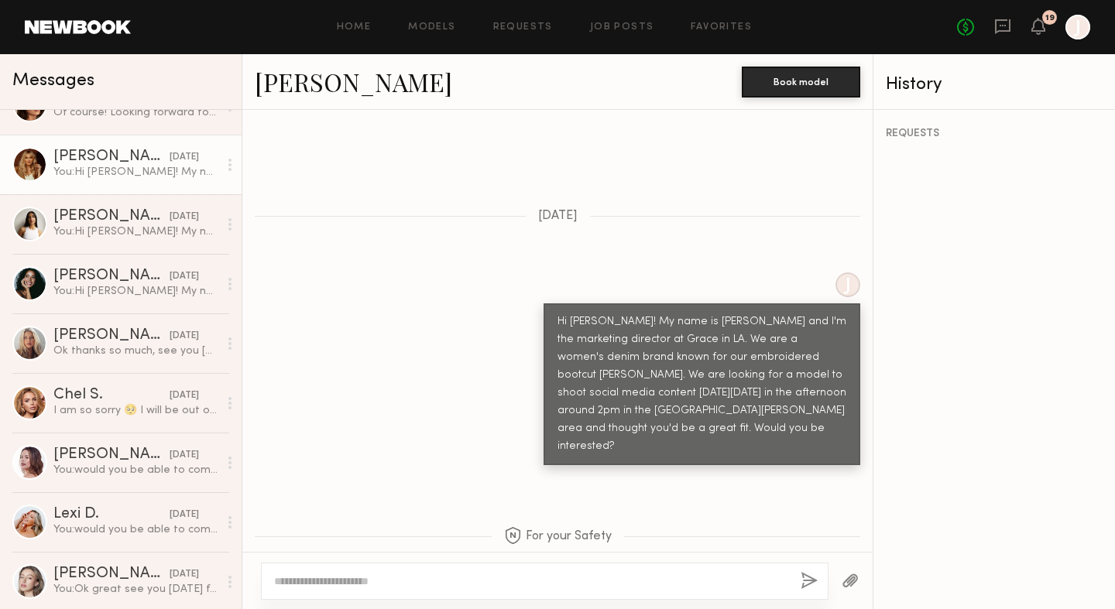
scroll to position [1765, 0]
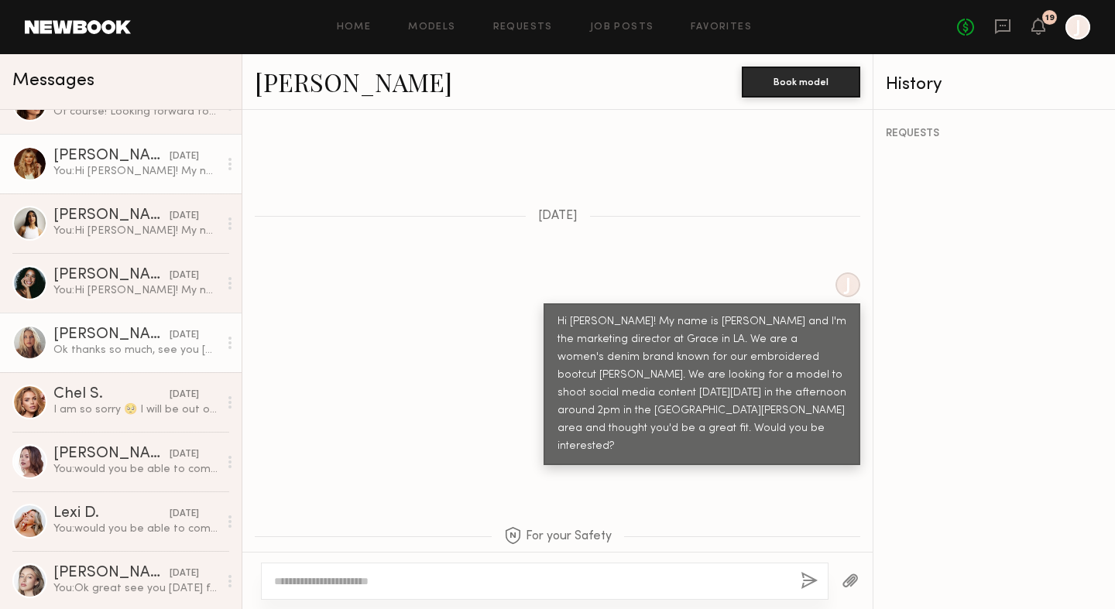
click at [136, 339] on div "Catherine H." at bounding box center [111, 335] width 116 height 15
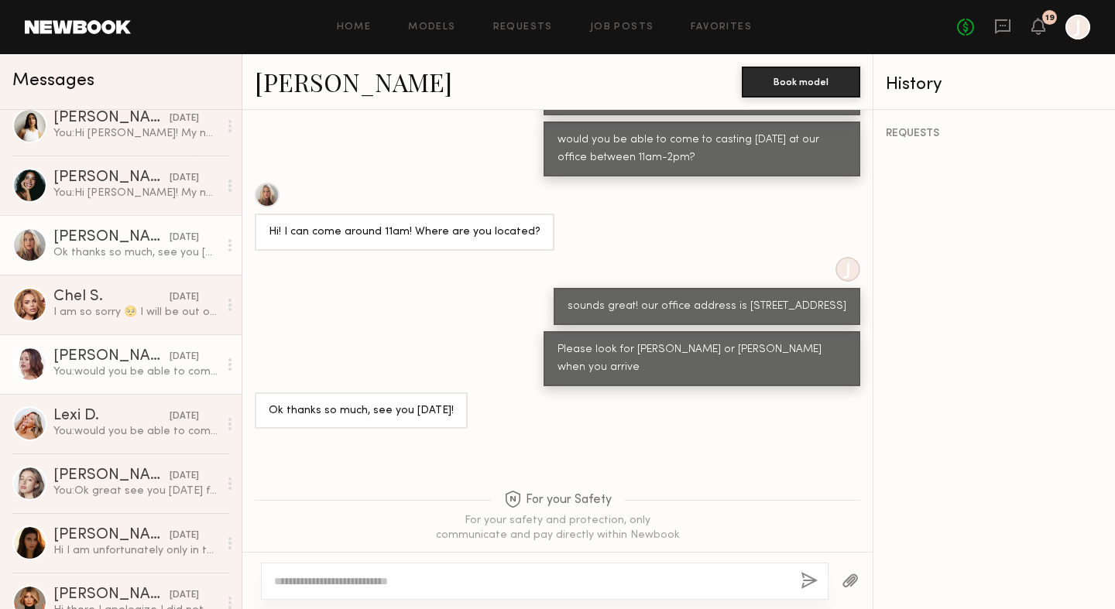
scroll to position [1913, 0]
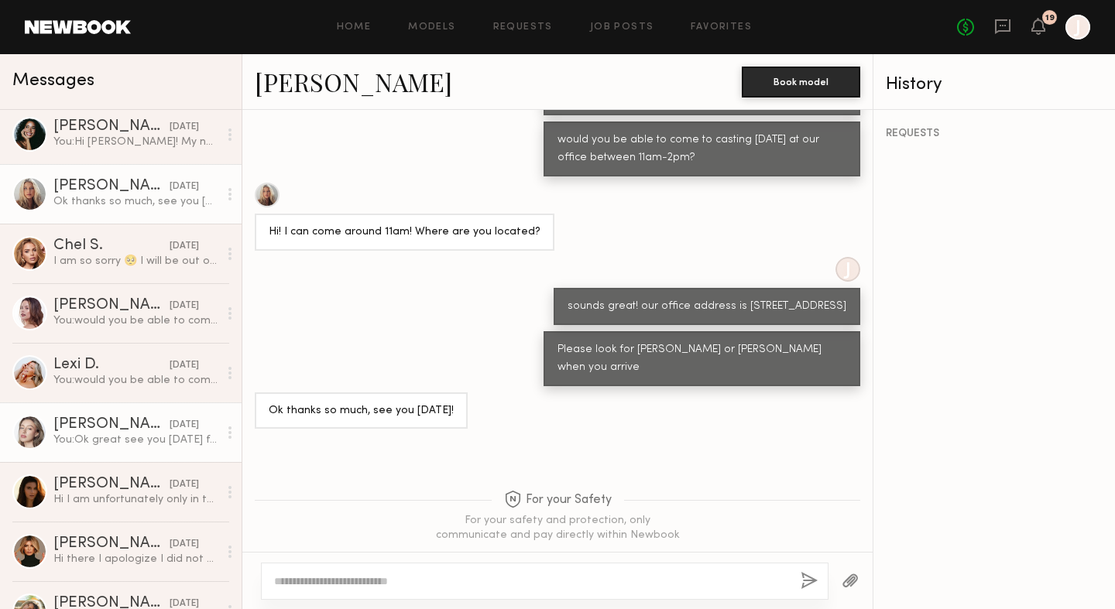
click at [94, 440] on div "You: Ok great see you Monday for casting" at bounding box center [135, 440] width 165 height 15
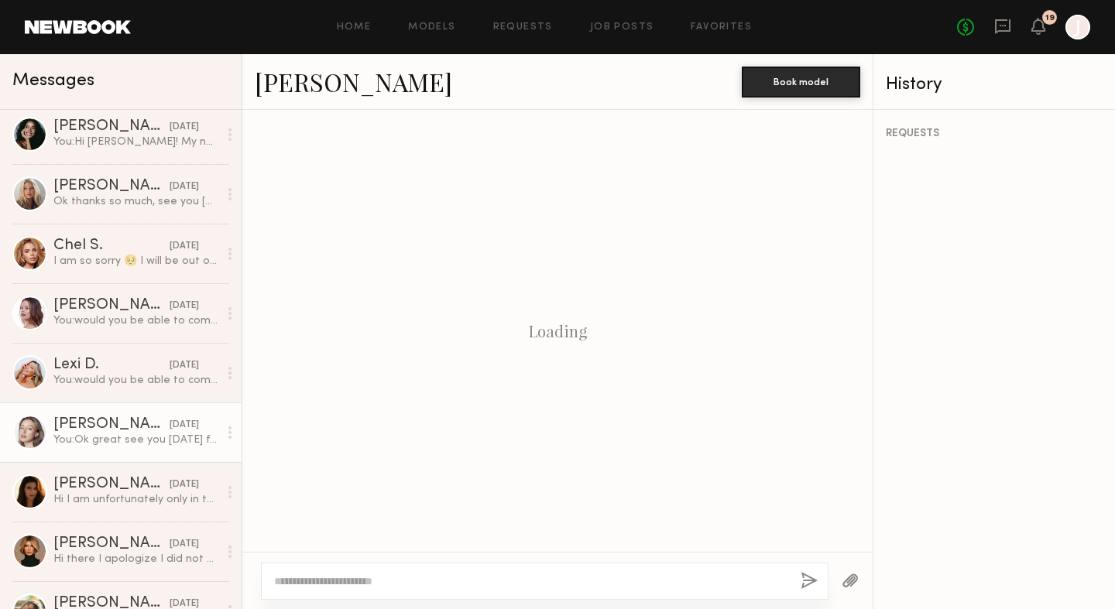
scroll to position [1035, 0]
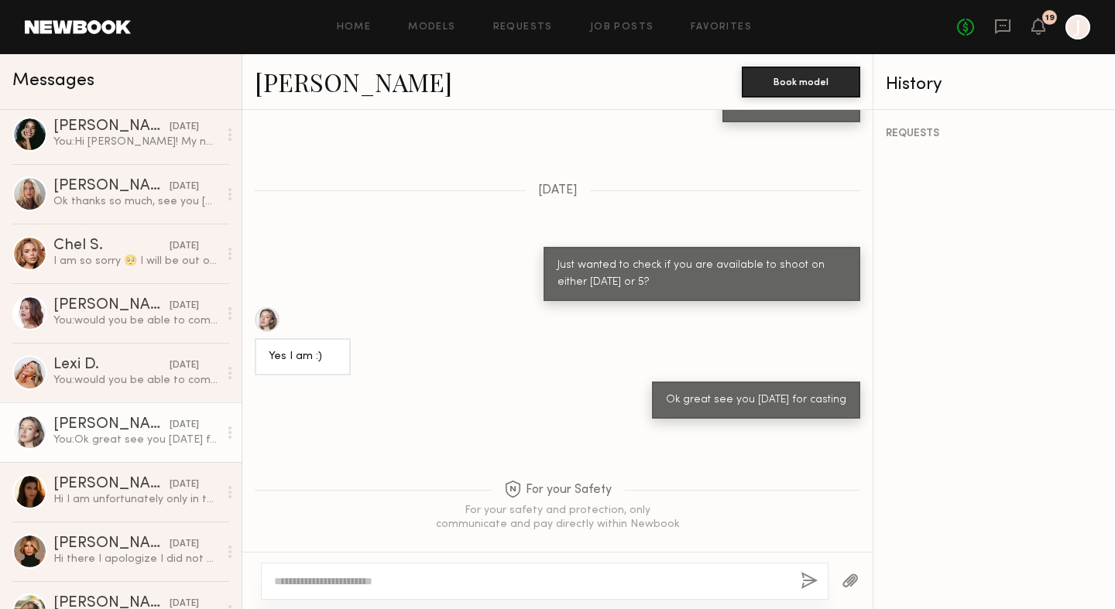
click at [310, 80] on link "Logan R." at bounding box center [353, 81] width 197 height 33
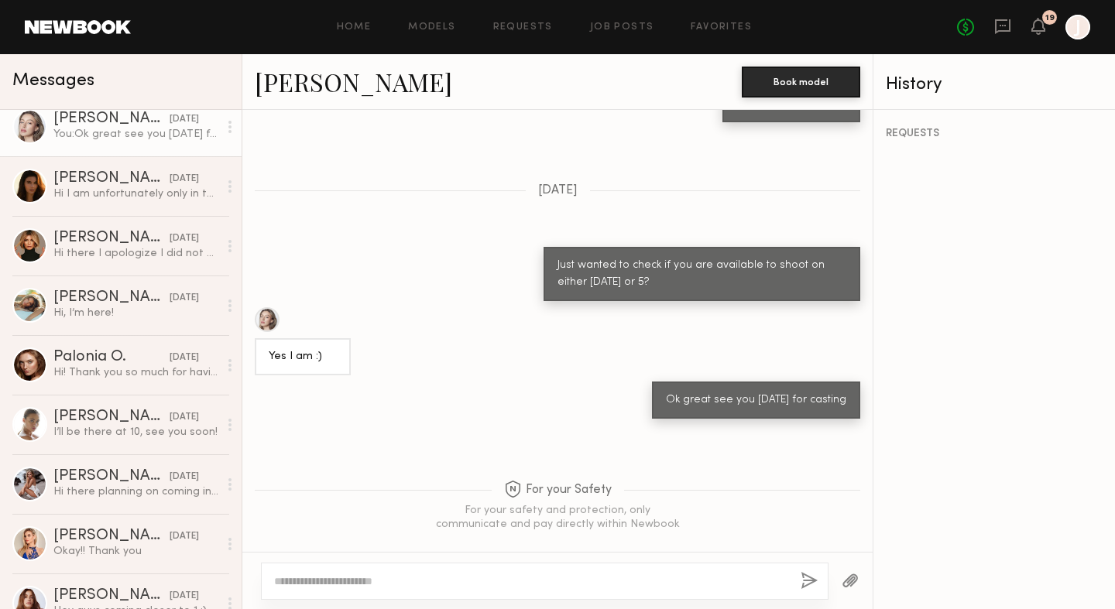
scroll to position [2113, 0]
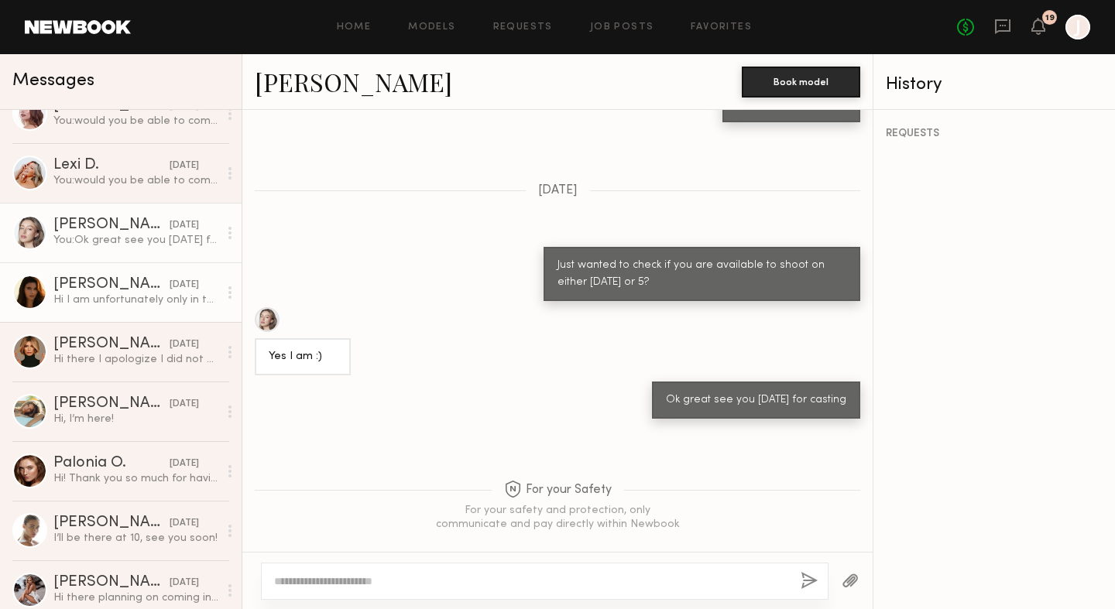
click at [112, 300] on div "Hi I am unfortunately only in town Thursday and Friday. I can let you know next…" at bounding box center [135, 300] width 165 height 15
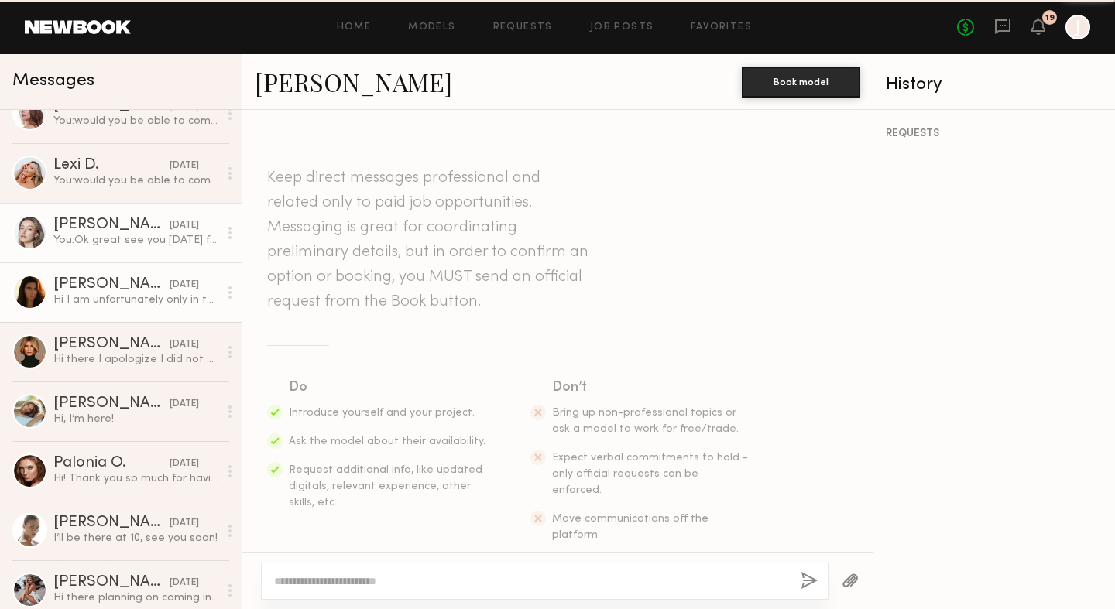
scroll to position [1052, 0]
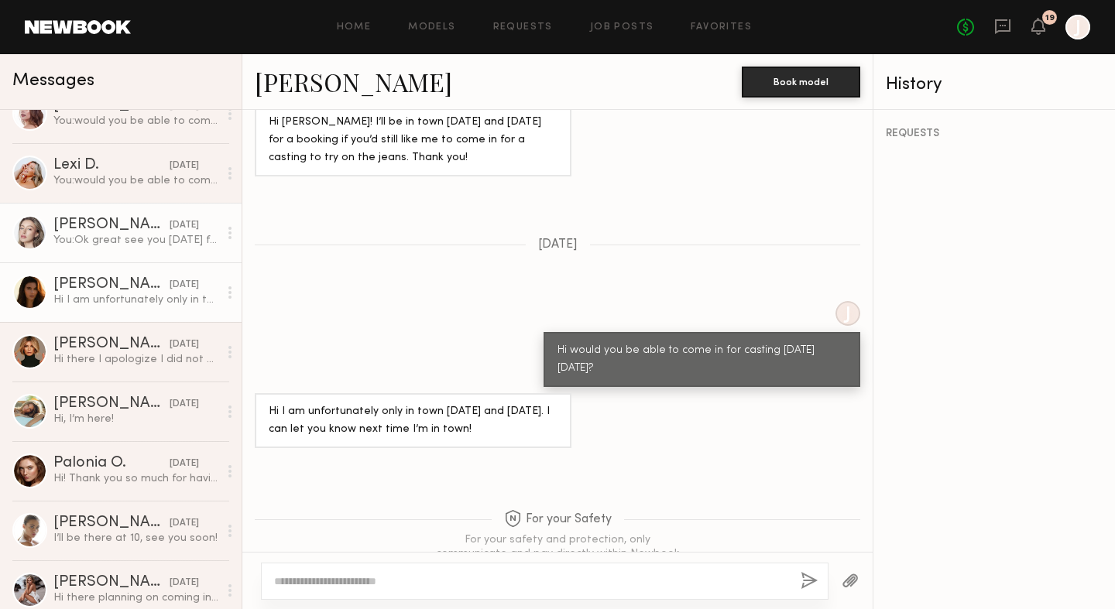
click at [135, 235] on div "You: Ok great see you Monday for casting" at bounding box center [135, 240] width 165 height 15
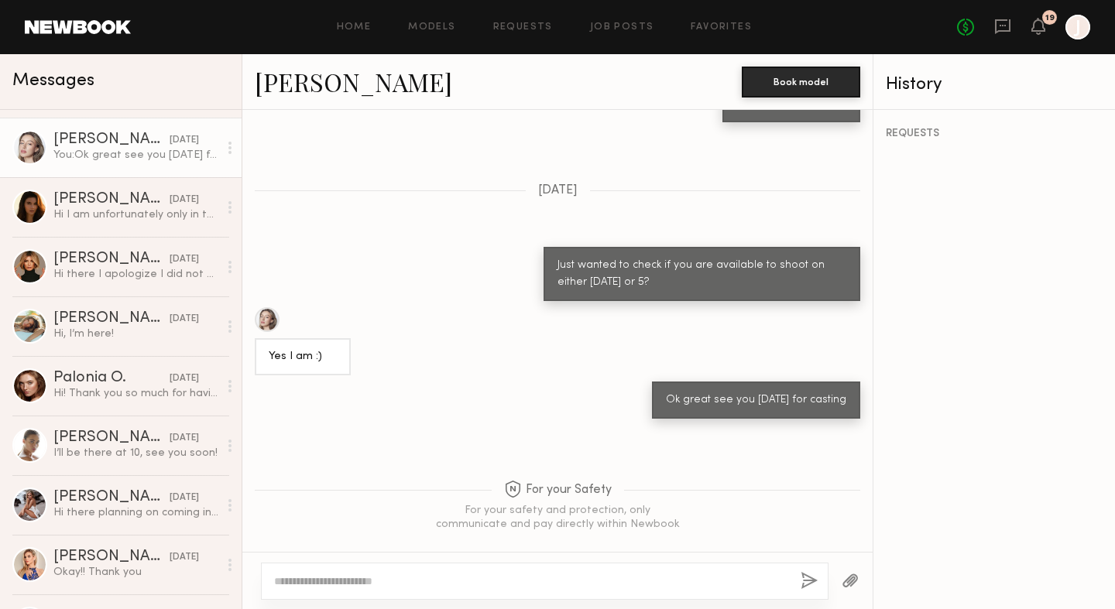
scroll to position [2214, 0]
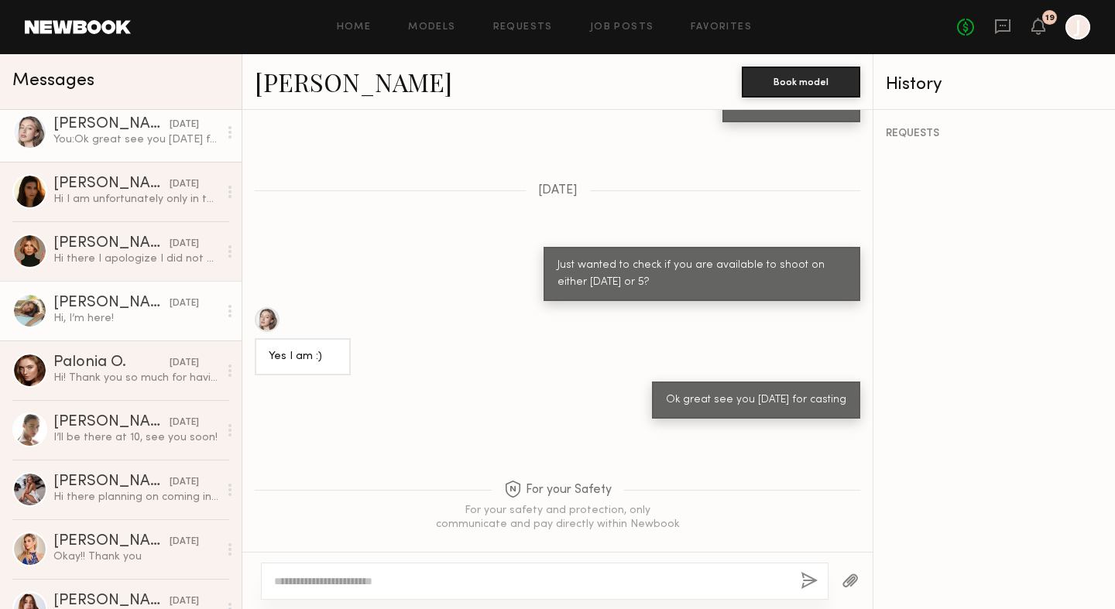
click at [118, 298] on div "Isabella W." at bounding box center [111, 303] width 116 height 15
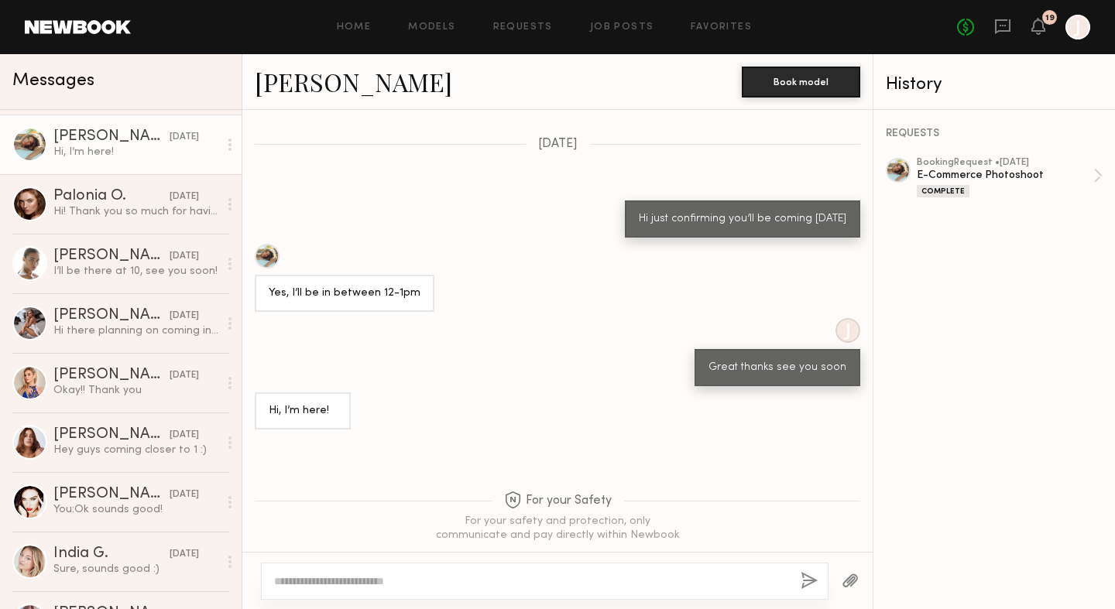
scroll to position [2412, 0]
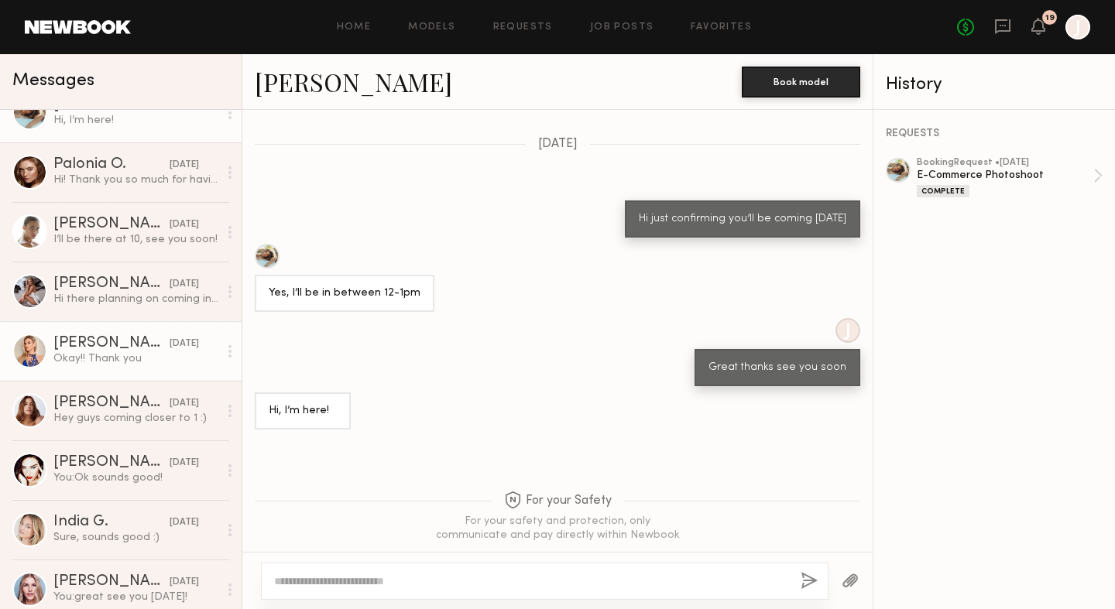
click at [95, 361] on div "Okay!! Thank you" at bounding box center [135, 359] width 165 height 15
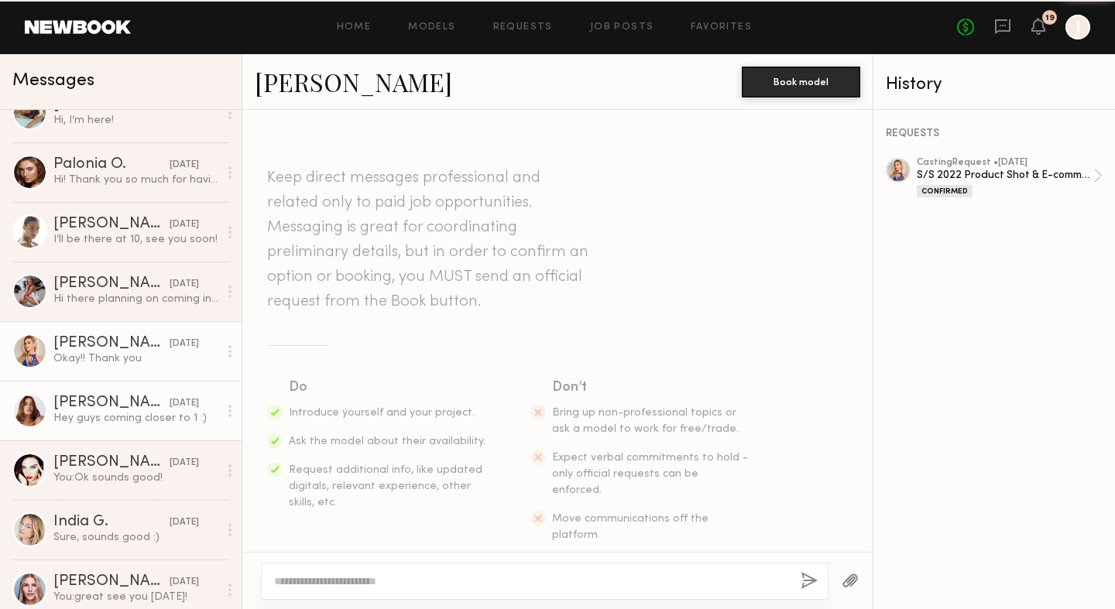
scroll to position [561, 0]
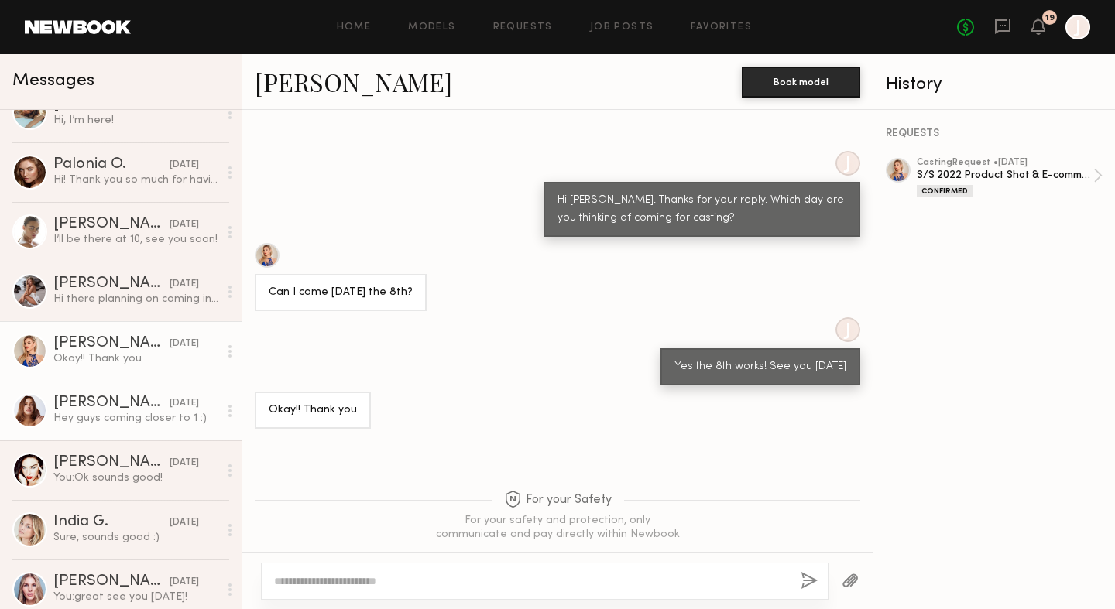
click at [93, 404] on div "Svetlana U." at bounding box center [111, 403] width 116 height 15
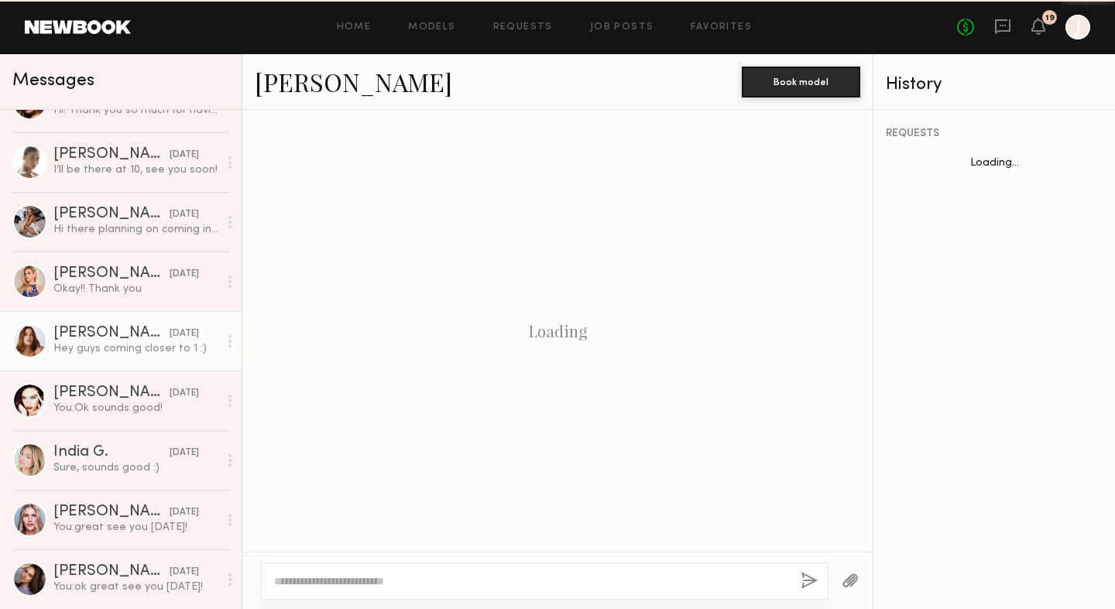
scroll to position [678, 0]
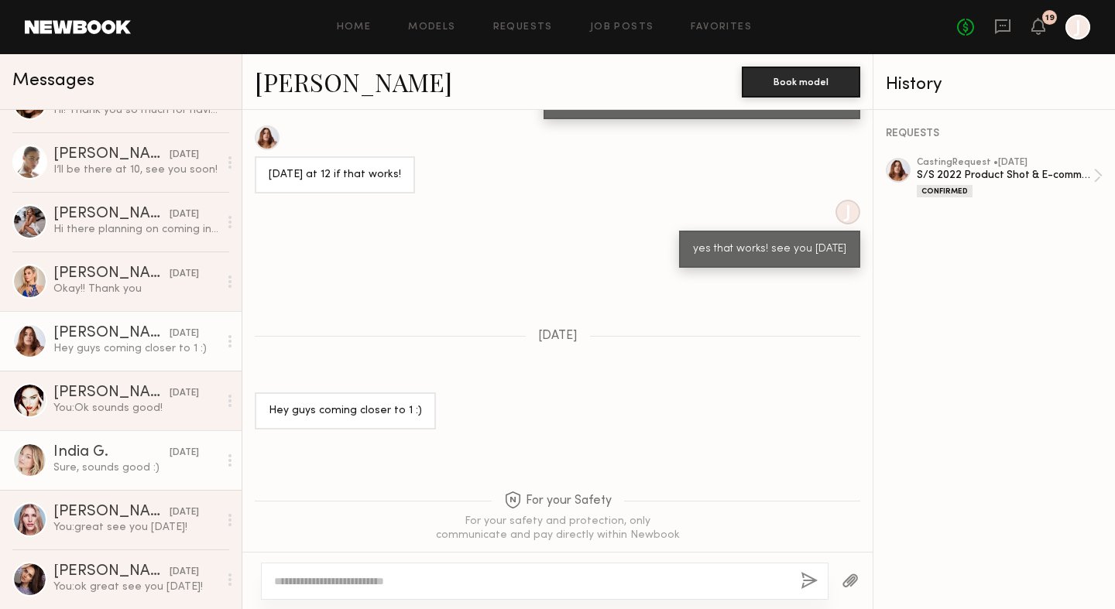
click at [80, 460] on div "India G." at bounding box center [111, 452] width 116 height 15
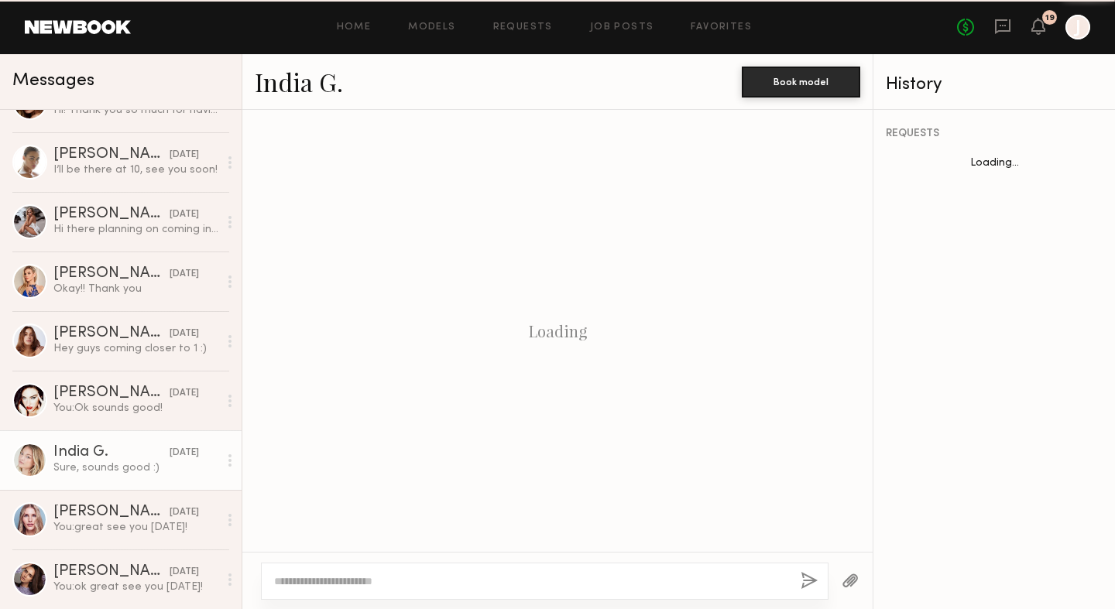
scroll to position [796, 0]
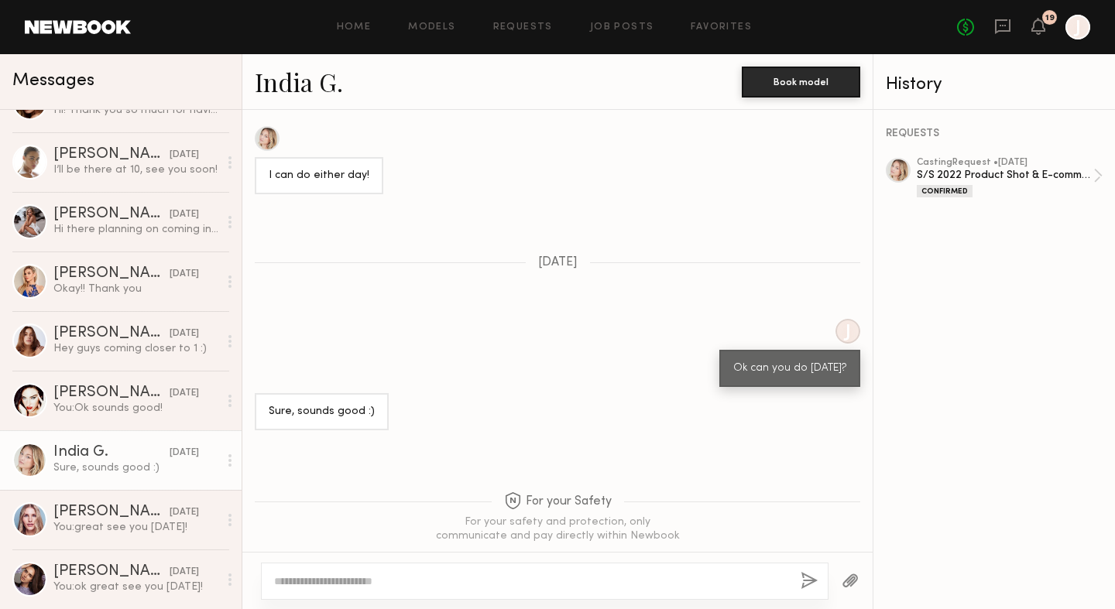
click at [308, 81] on link "India G." at bounding box center [299, 81] width 88 height 33
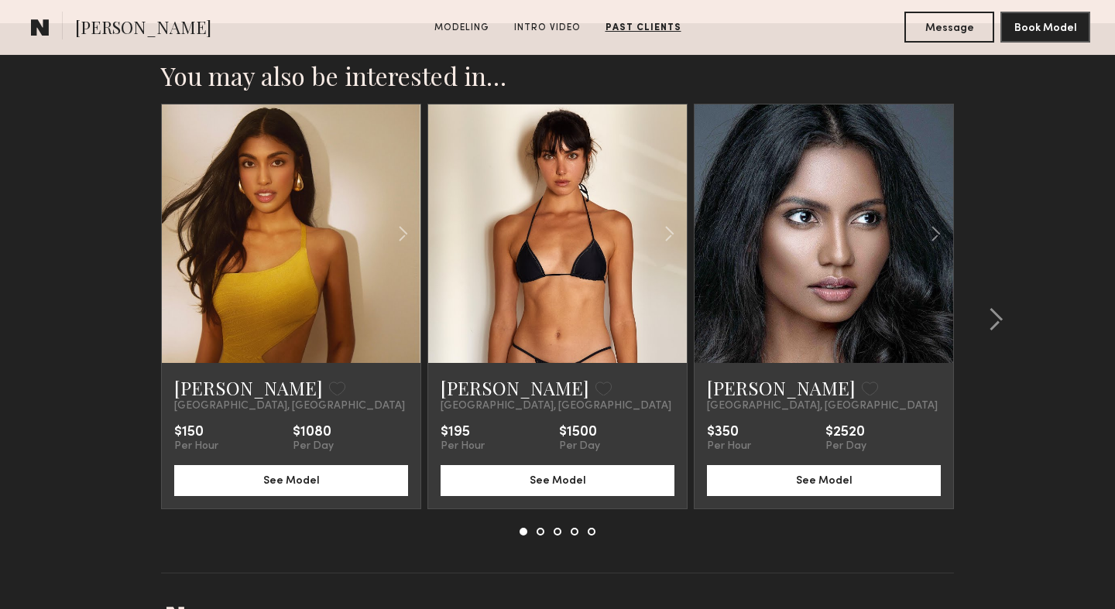
scroll to position [2273, 0]
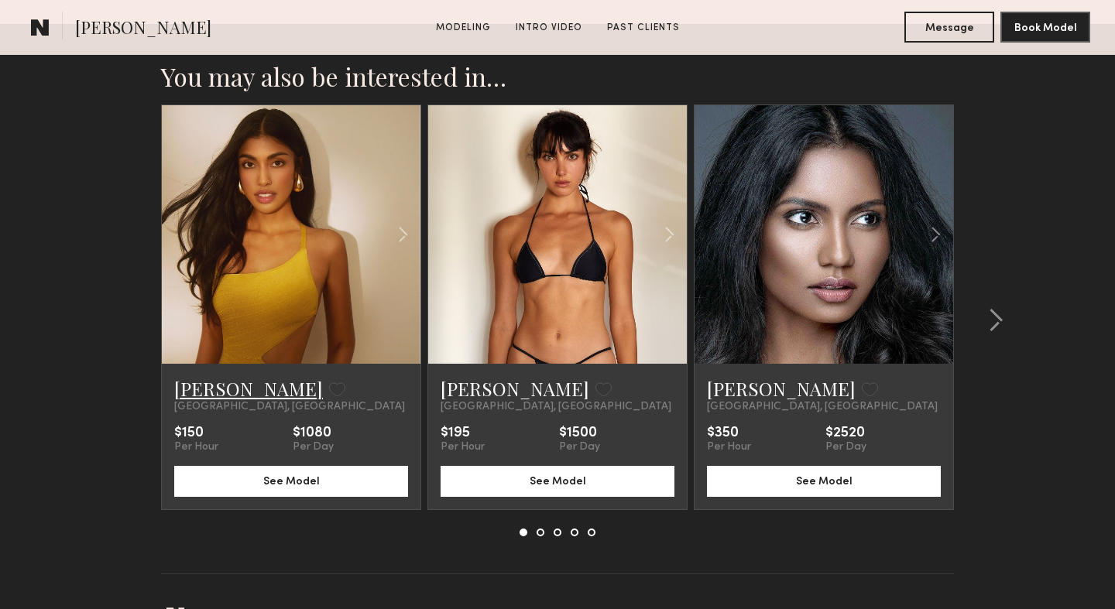
click at [228, 390] on link "[PERSON_NAME]" at bounding box center [248, 388] width 149 height 25
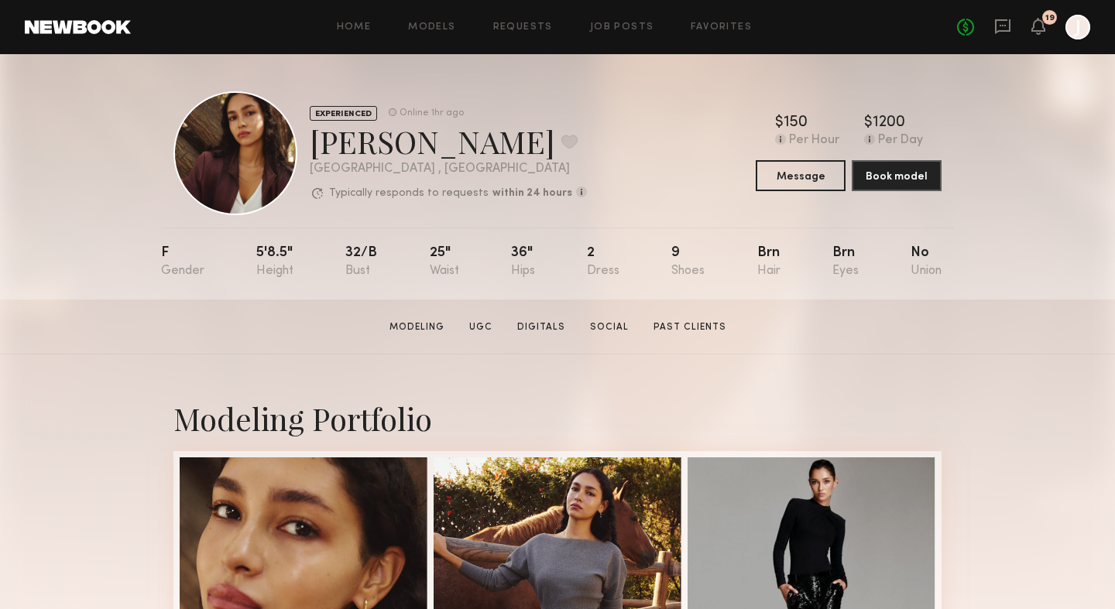
click at [122, 294] on div "EXPERIENCED Online 1hr ago Anisa N. Favorite Los Angeles , CA Typically respond…" at bounding box center [557, 176] width 1115 height 245
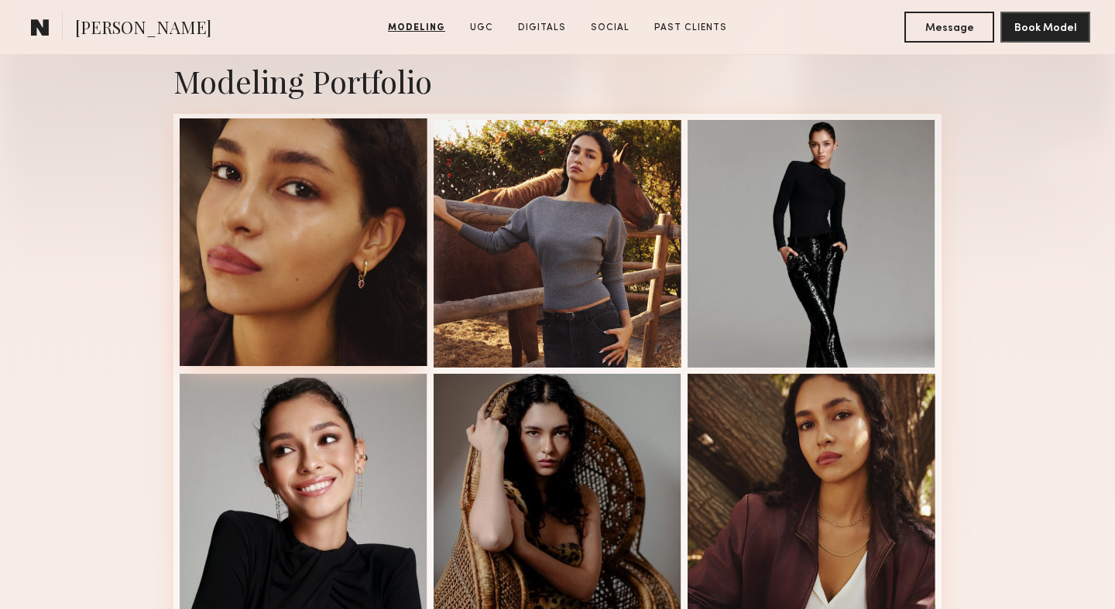
scroll to position [316, 0]
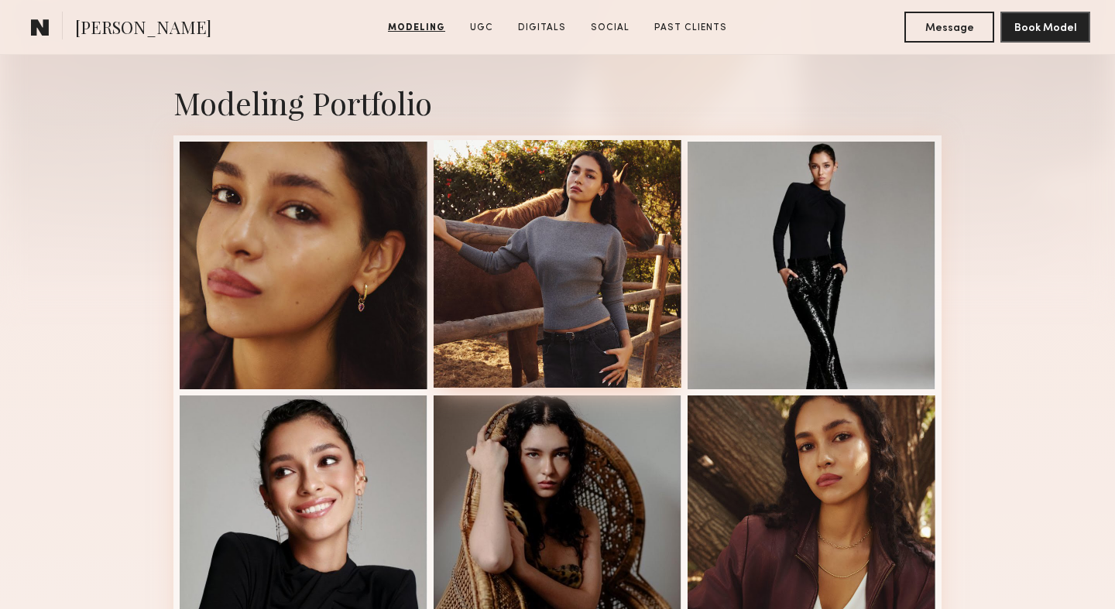
click at [578, 189] on div at bounding box center [558, 264] width 248 height 248
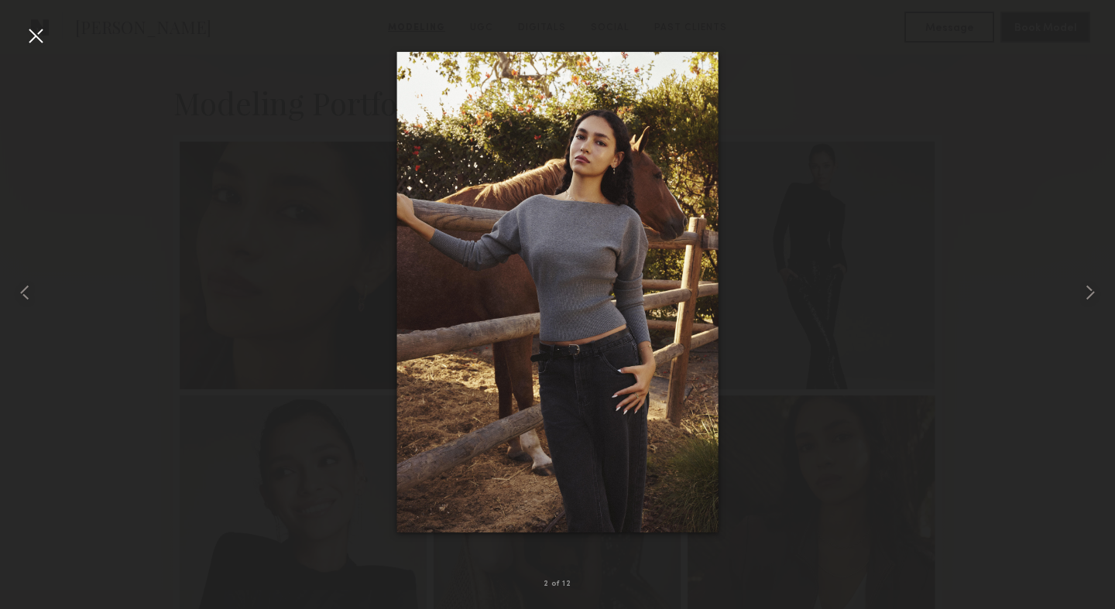
click at [42, 39] on div at bounding box center [35, 35] width 25 height 25
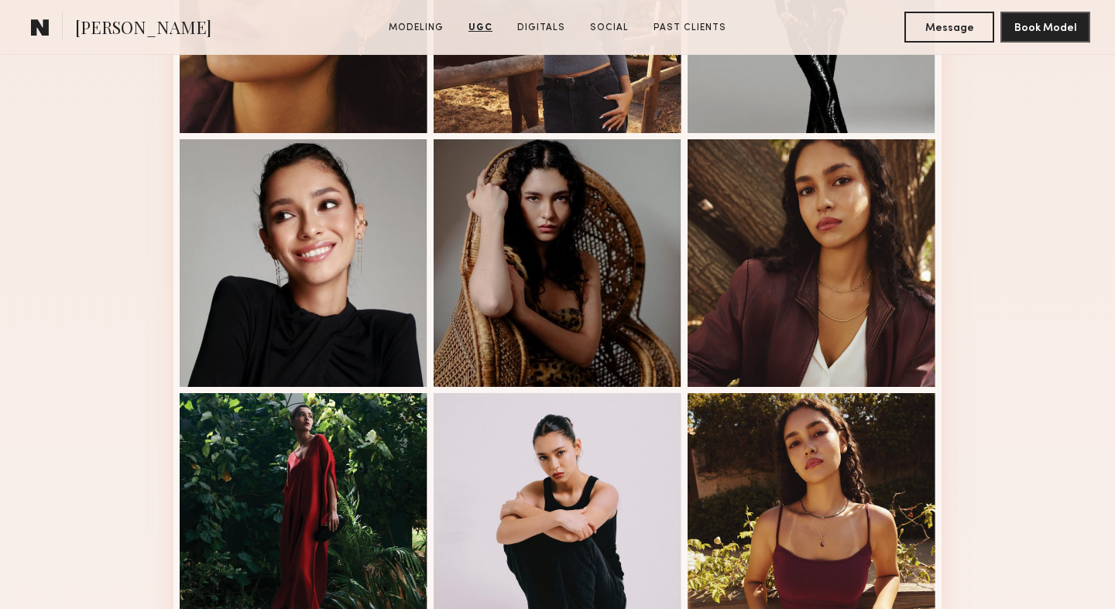
scroll to position [0, 0]
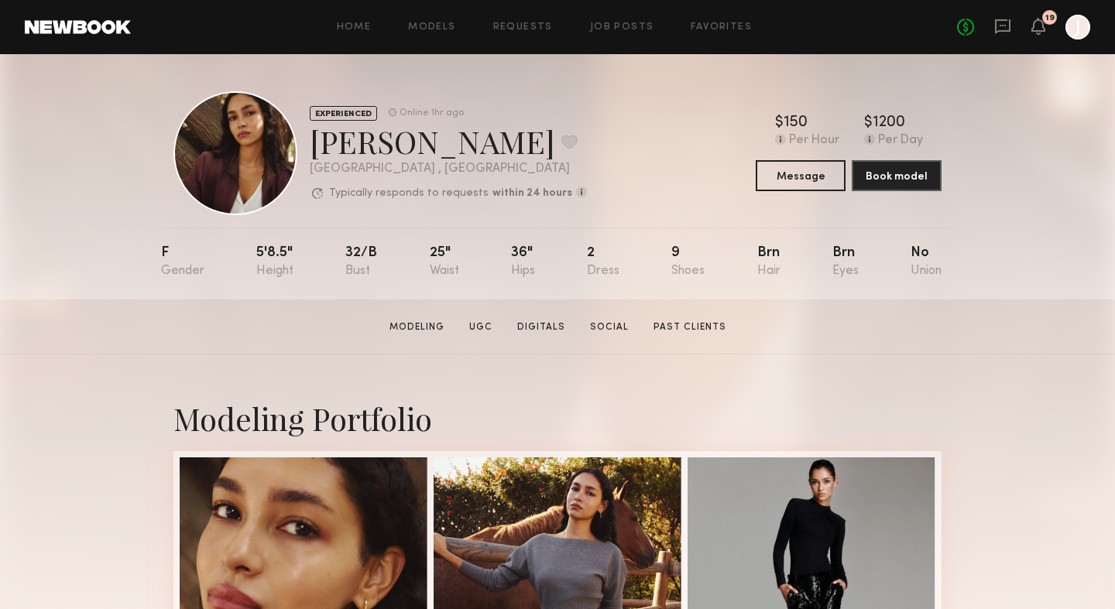
click at [438, 33] on div "Home Models Requests Job Posts Favorites Sign Out No fees up to $5,000 19 J" at bounding box center [610, 27] width 959 height 25
click at [434, 26] on link "Models" at bounding box center [431, 27] width 47 height 10
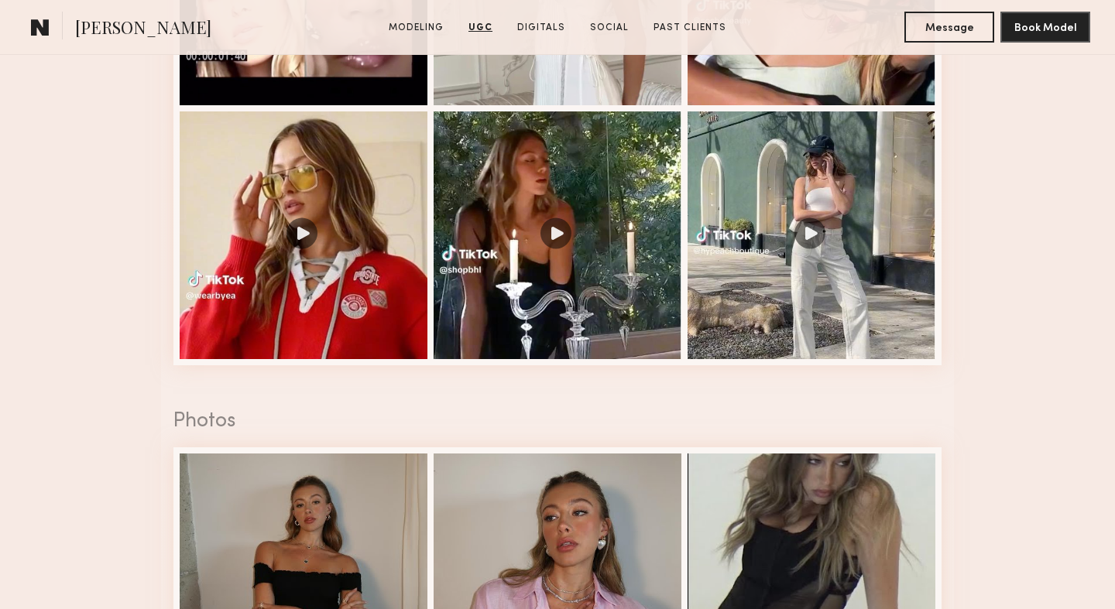
scroll to position [2524, 0]
